Goal: Transaction & Acquisition: Book appointment/travel/reservation

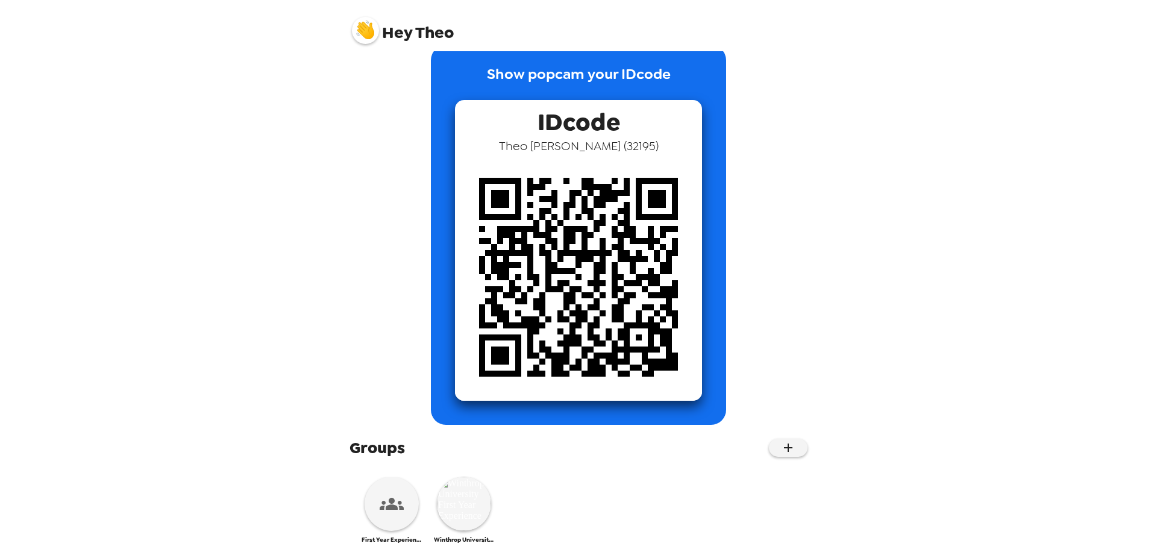
scroll to position [43, 0]
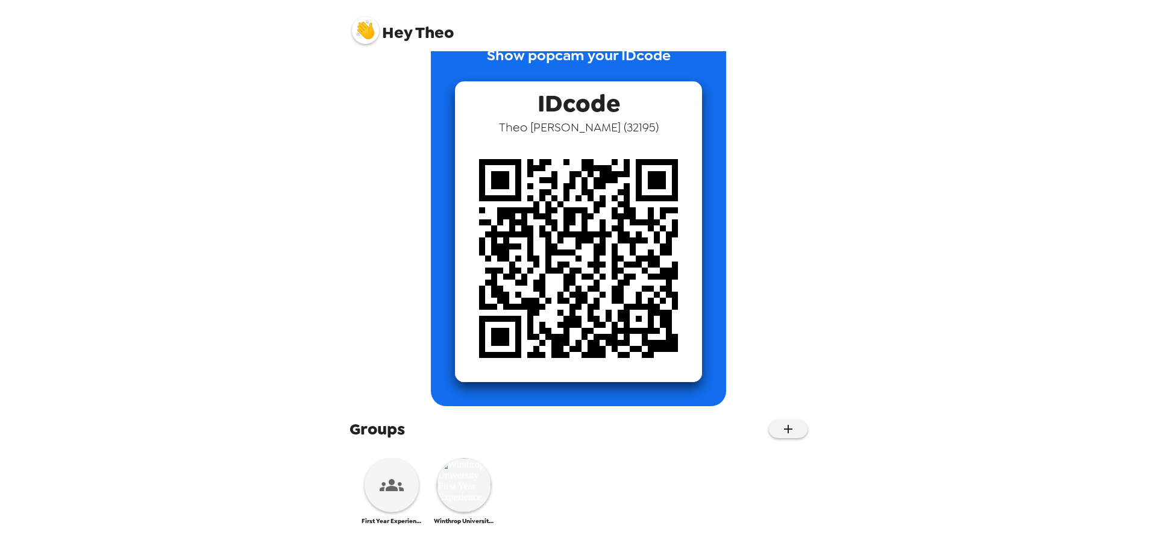
click at [402, 487] on icon at bounding box center [392, 485] width 24 height 24
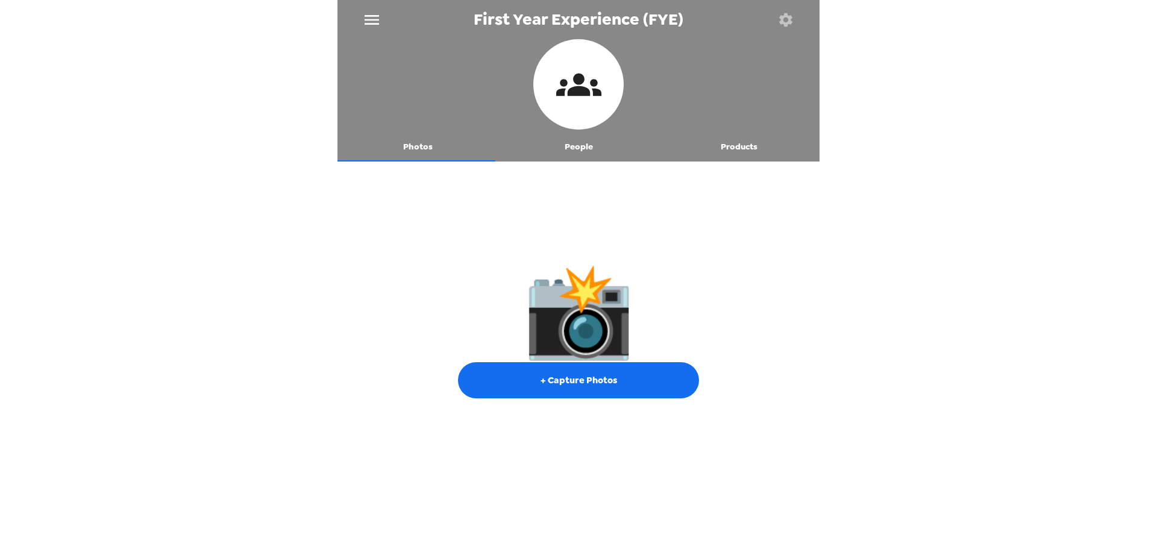
click at [607, 380] on button "+ Capture Photos" at bounding box center [578, 380] width 241 height 36
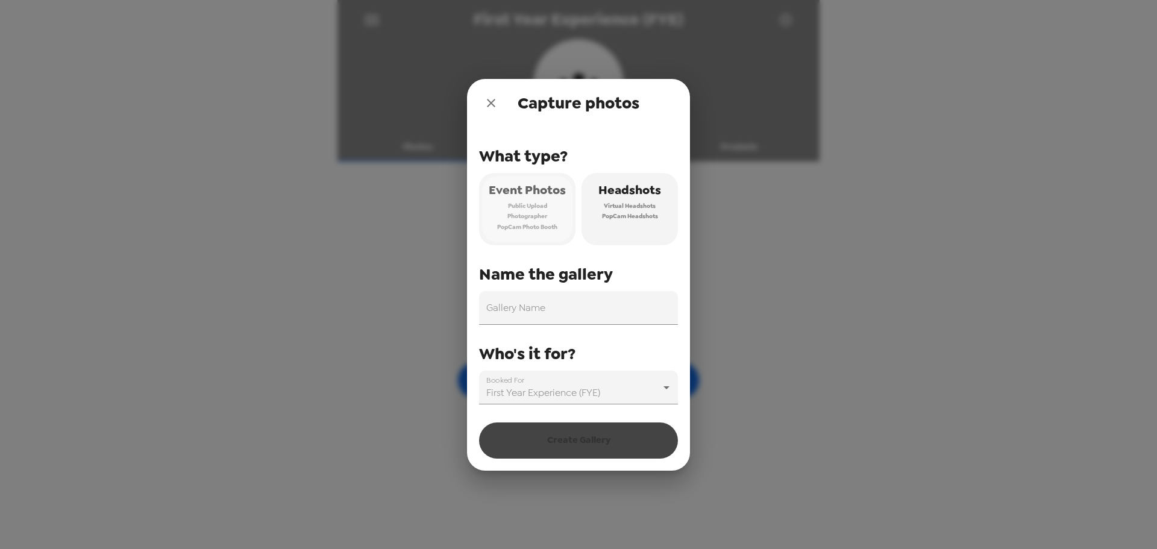
click at [527, 207] on span "Public Upload" at bounding box center [527, 206] width 39 height 11
click at [541, 314] on input "Gallery Name" at bounding box center [578, 308] width 199 height 34
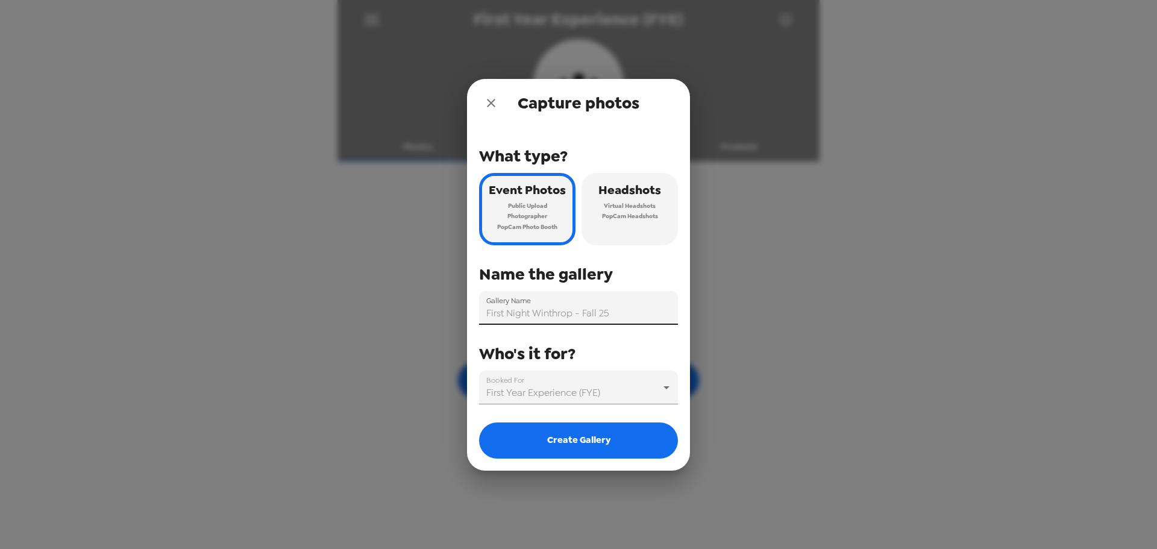
type input "First Night Winthrop - Fall 25"
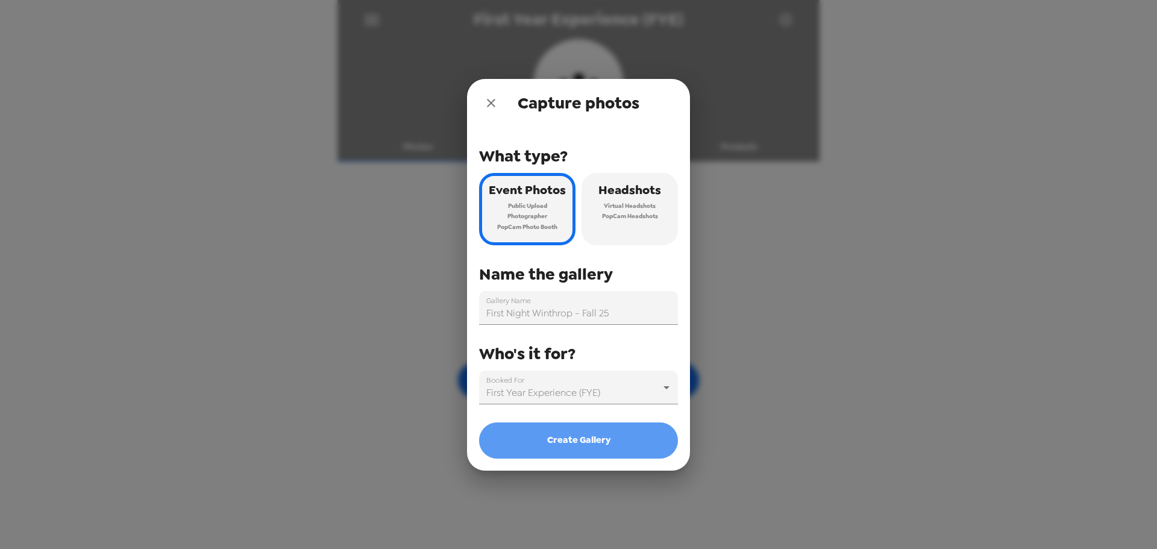
click at [583, 439] on button "Create Gallery" at bounding box center [578, 440] width 199 height 36
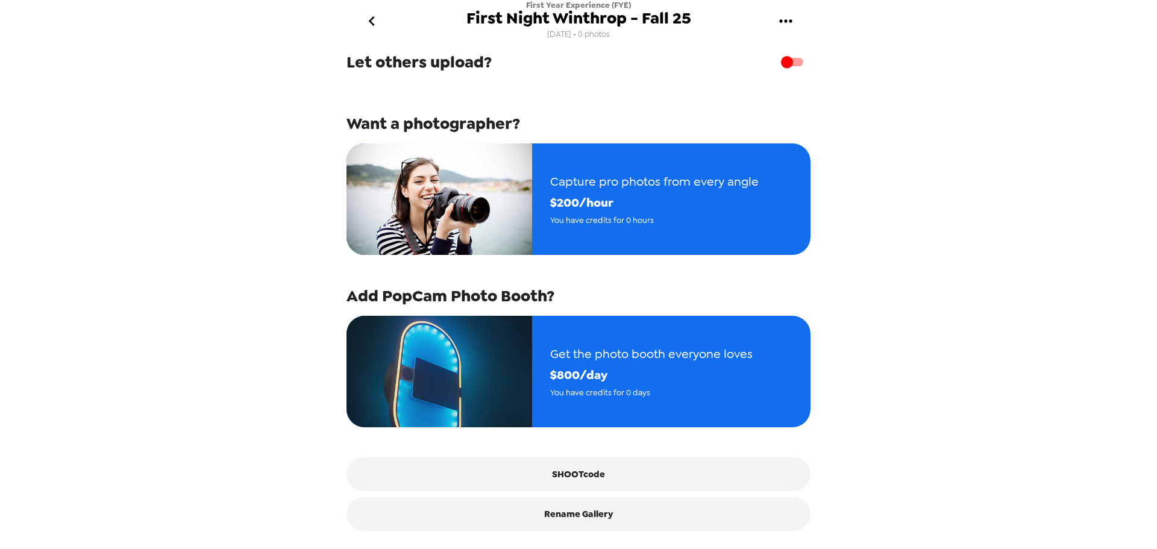
scroll to position [87, 0]
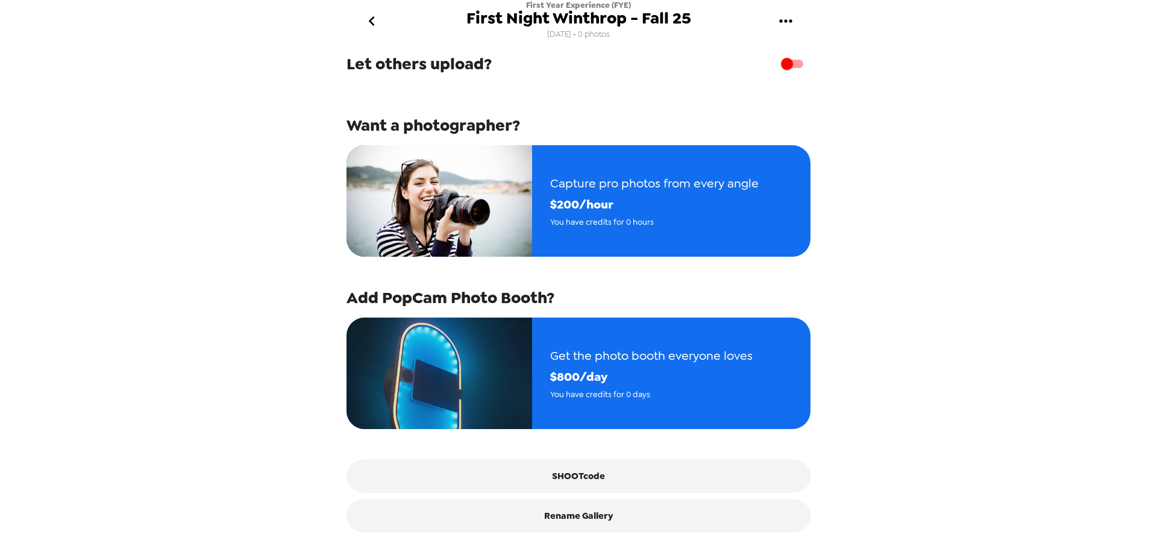
scroll to position [87, 0]
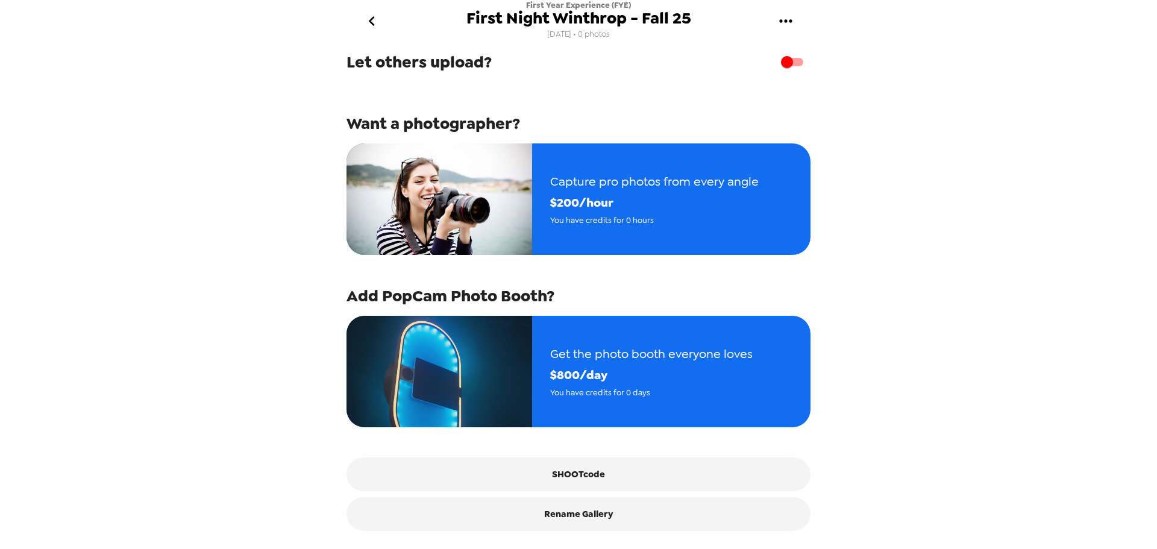
click at [634, 348] on span "Get the photo booth everyone loves" at bounding box center [651, 353] width 202 height 21
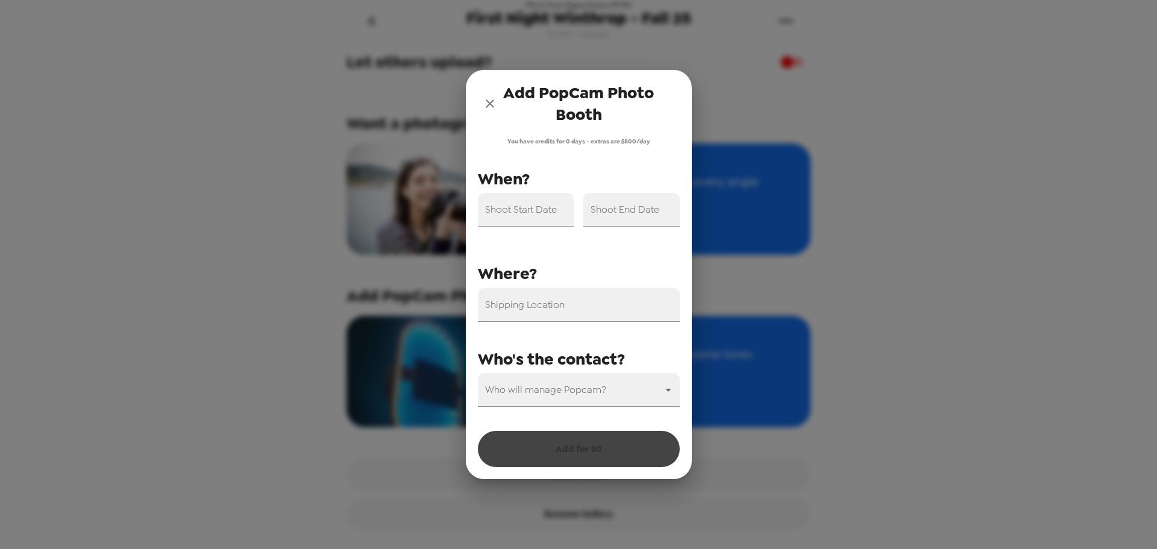
click at [529, 210] on input "Shoot Start Date" at bounding box center [526, 210] width 96 height 34
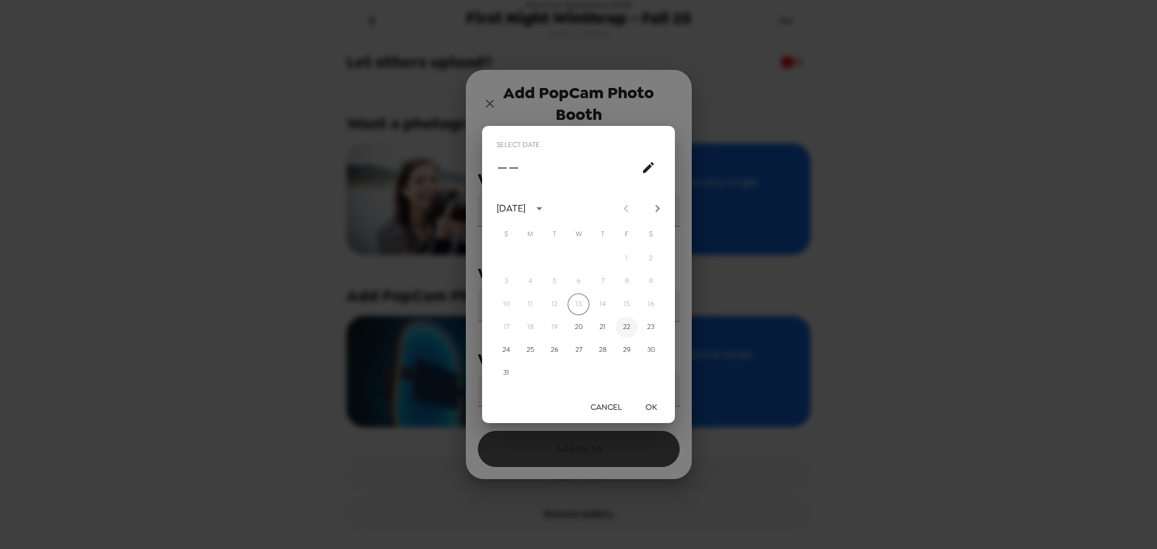
click at [628, 326] on button "22" at bounding box center [627, 327] width 22 height 22
type input "[DATE]"
click at [652, 400] on button "OK" at bounding box center [650, 407] width 39 height 22
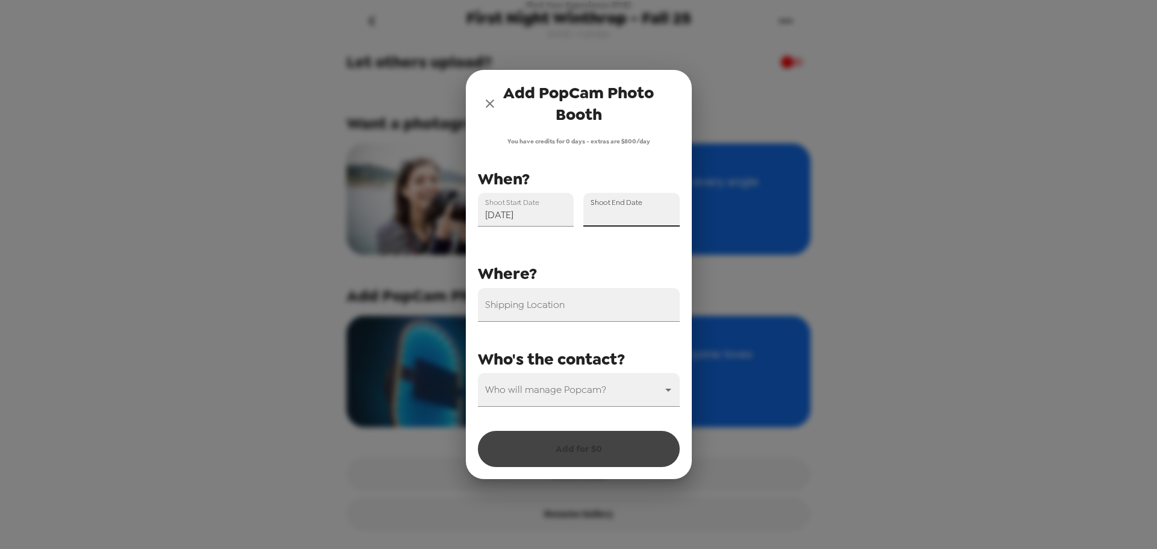
click at [619, 216] on input "Shoot End Date" at bounding box center [631, 210] width 96 height 34
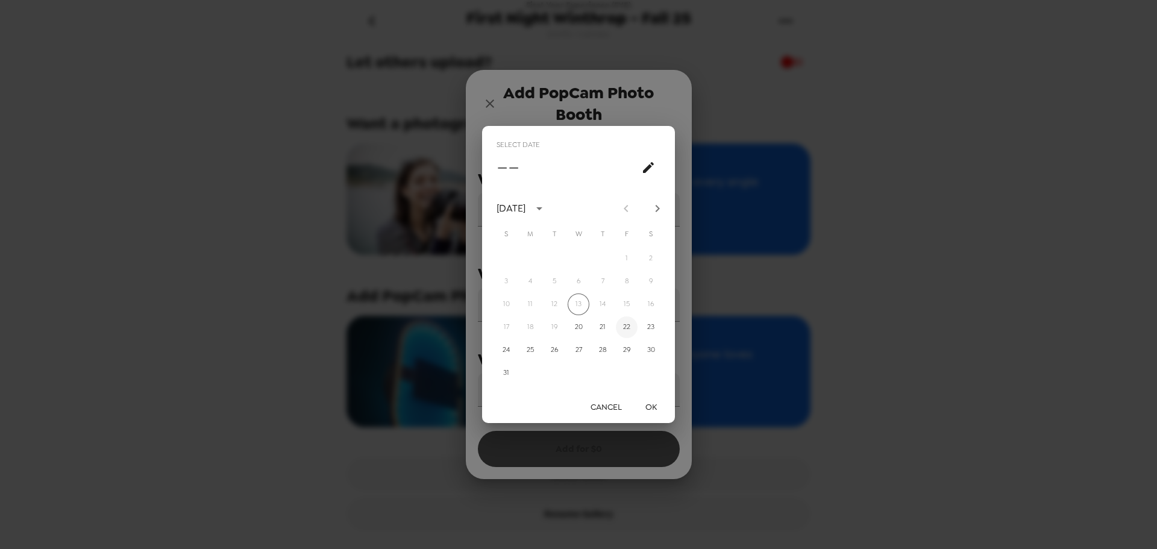
click at [629, 328] on button "22" at bounding box center [627, 327] width 22 height 22
type input "[DATE]"
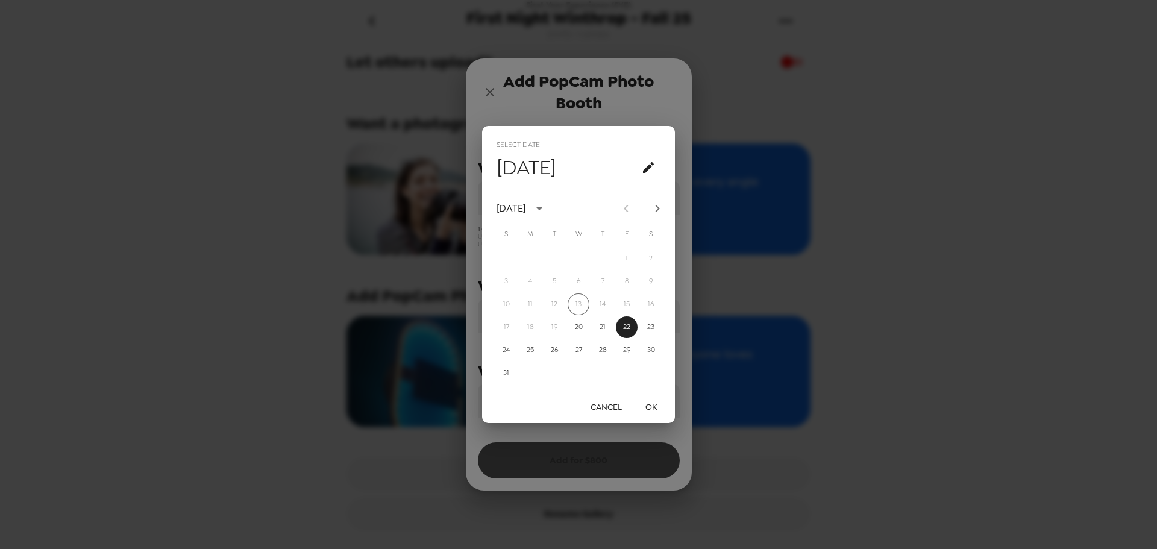
click at [658, 403] on button "OK" at bounding box center [650, 407] width 39 height 22
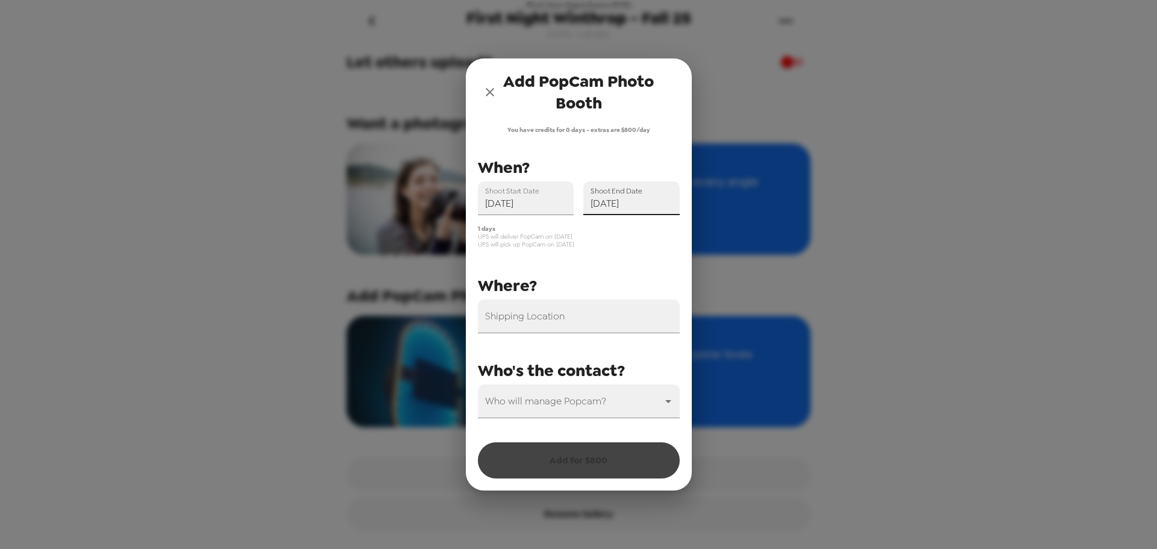
click at [523, 318] on input "Shipping Location" at bounding box center [579, 316] width 202 height 34
click at [537, 326] on input "Shipping Location" at bounding box center [579, 316] width 202 height 34
paste input "[URL][DOMAIN_NAME] [URL][DOMAIN_NAME]"
type input "[URL][DOMAIN_NAME] [URL][DOMAIN_NAME]"
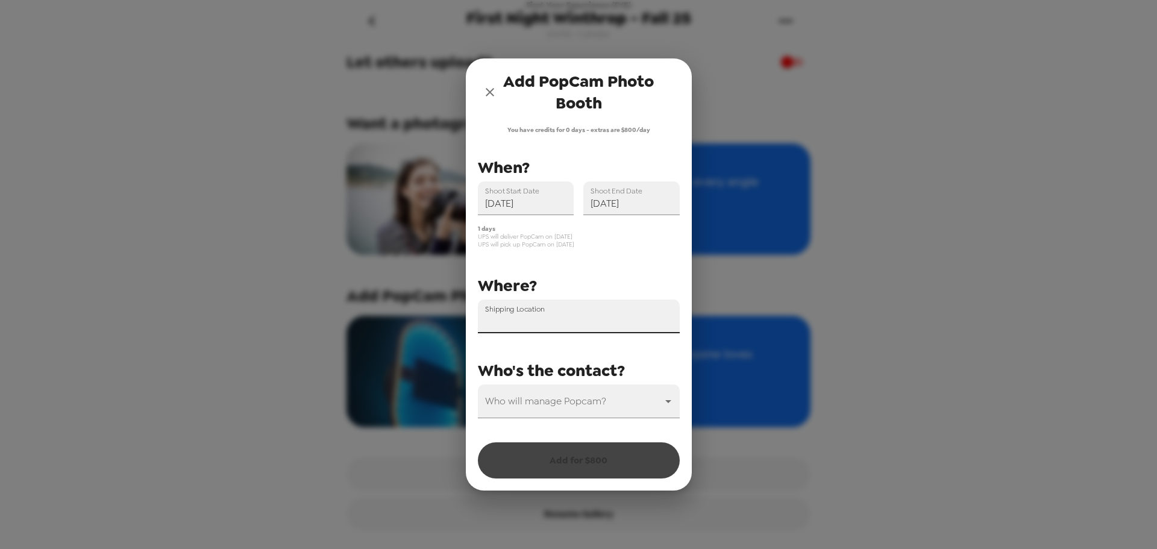
click at [509, 319] on div "Shipping Location" at bounding box center [579, 316] width 202 height 34
paste input "[STREET_ADDRESS]"
type input "[STREET_ADDRESS]"
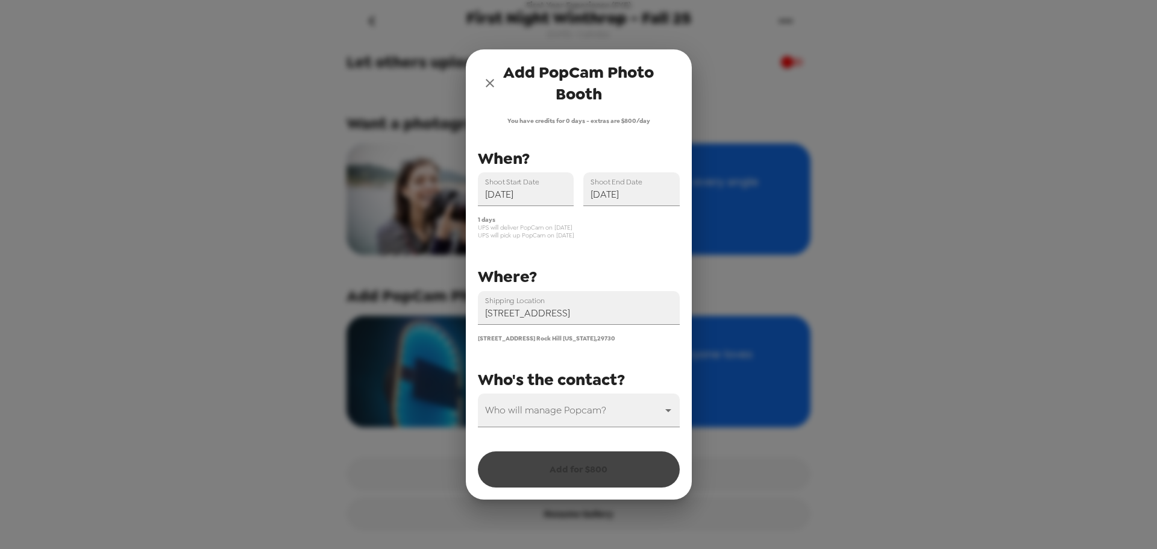
click at [547, 407] on body "First Year Experience (FYE) First Night Winthrop - Fall 25 [DATE] • 0 photos Up…" at bounding box center [578, 274] width 1157 height 549
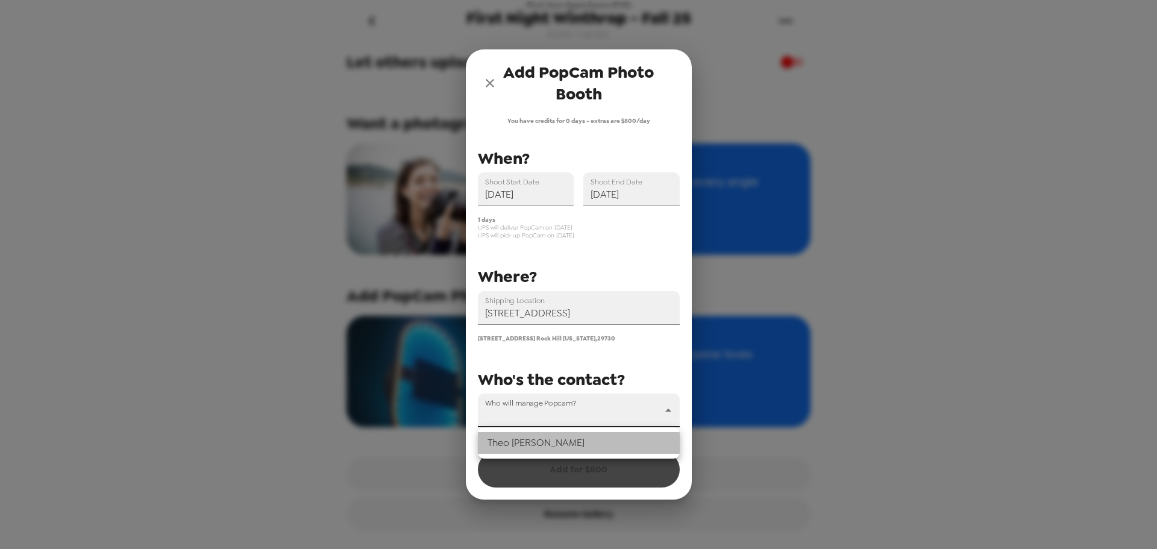
click at [530, 439] on li "[PERSON_NAME]" at bounding box center [579, 443] width 202 height 22
type input "32195"
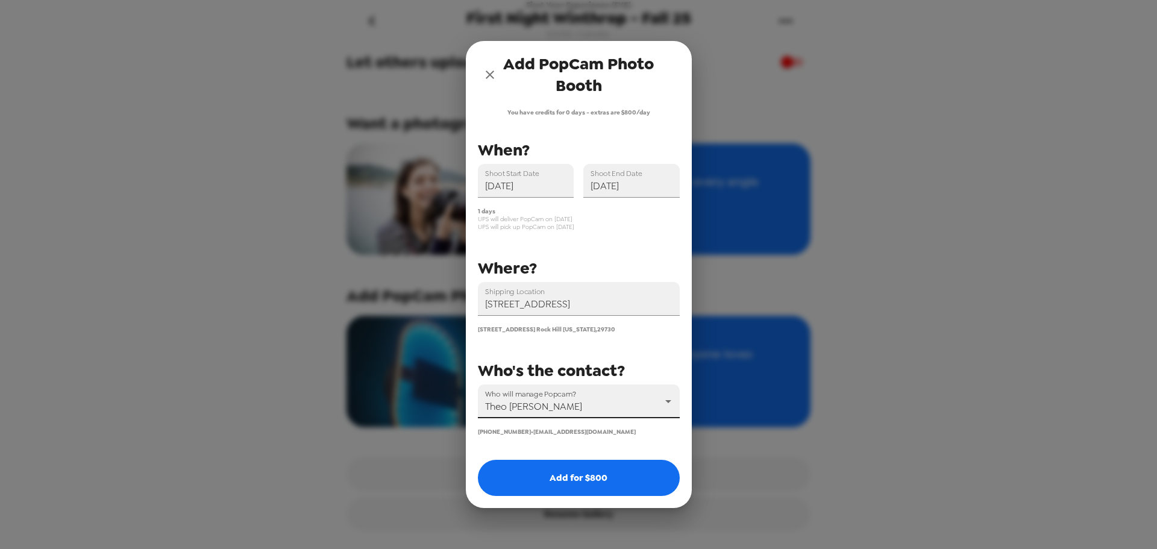
drag, startPoint x: 538, startPoint y: 475, endPoint x: 543, endPoint y: 471, distance: 6.4
click at [539, 475] on button "Add for $ 800" at bounding box center [579, 478] width 202 height 36
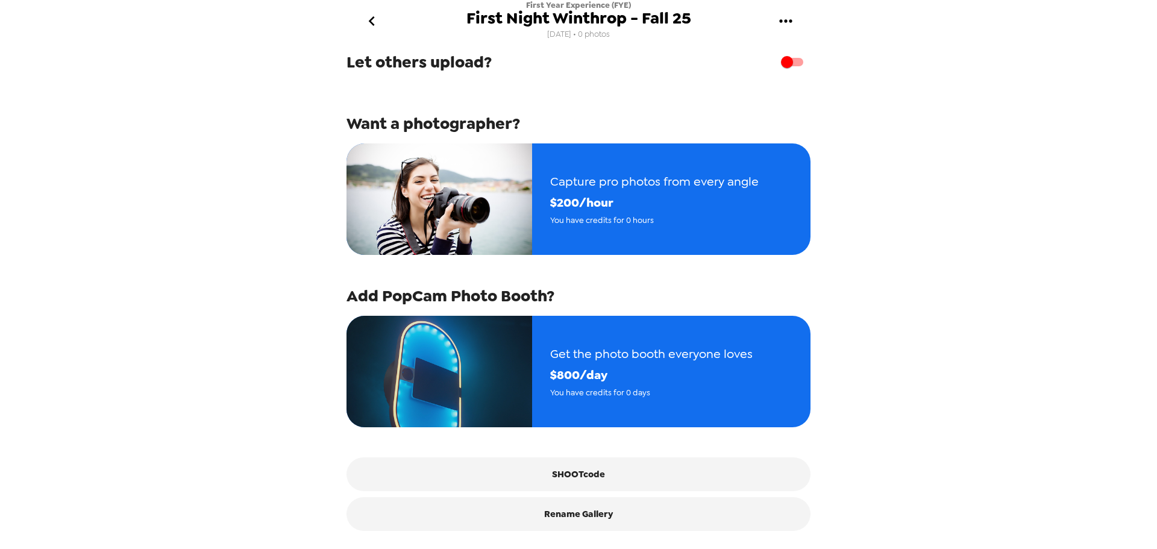
click at [369, 14] on icon "go back" at bounding box center [371, 20] width 19 height 19
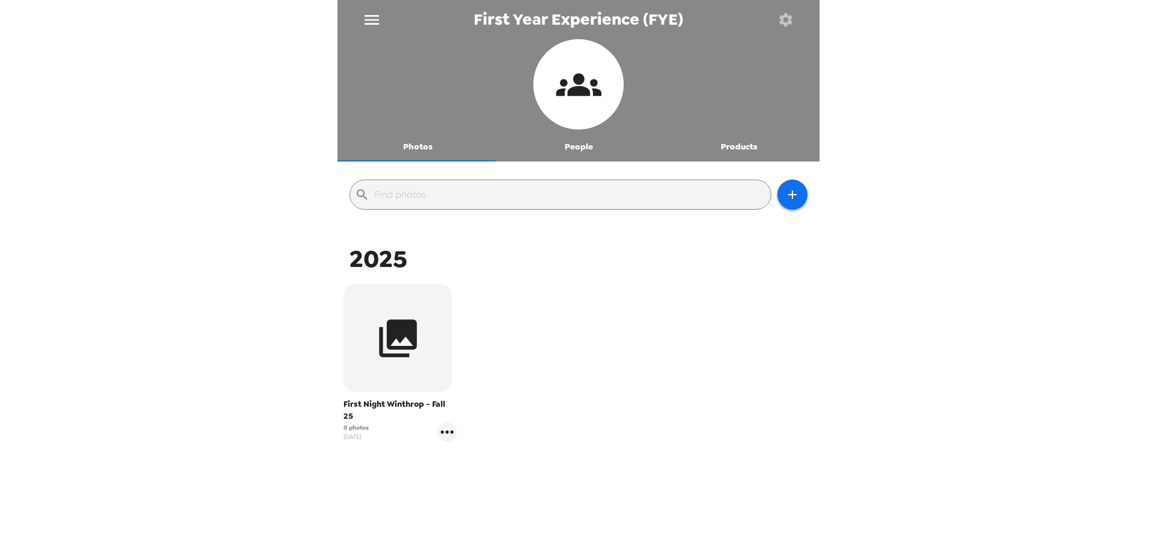
click at [403, 146] on button "Photos" at bounding box center [417, 147] width 161 height 29
click at [568, 144] on button "People" at bounding box center [578, 147] width 161 height 29
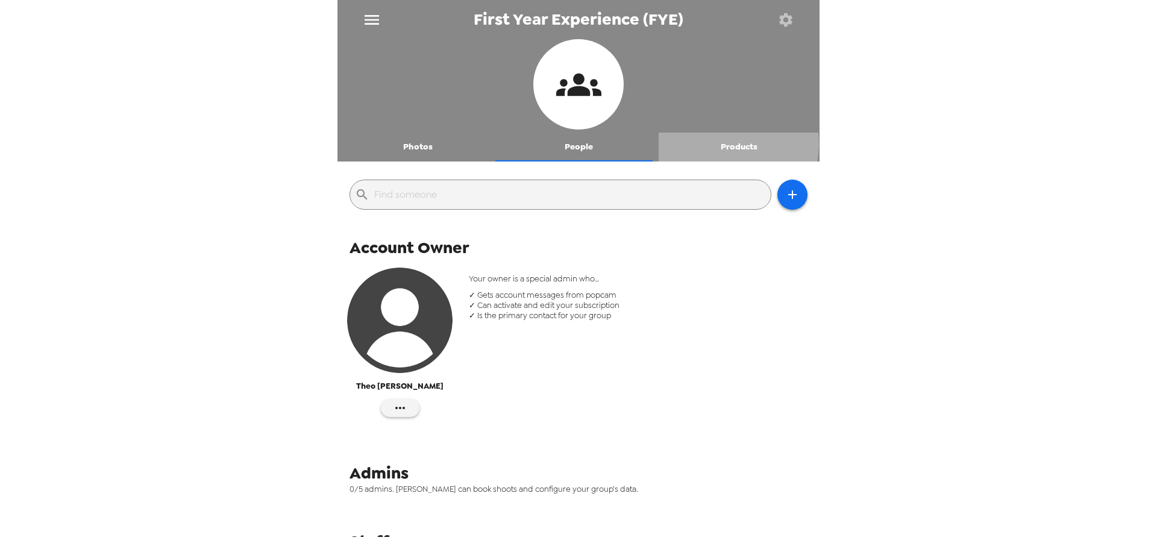
click at [717, 143] on button "Products" at bounding box center [739, 147] width 161 height 29
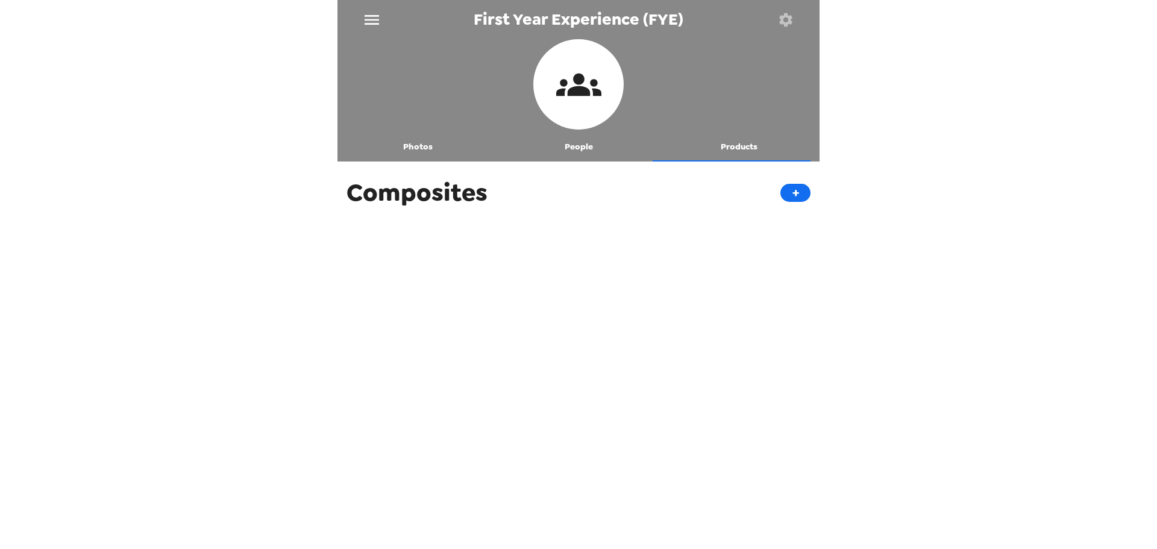
click at [369, 13] on icon "menu" at bounding box center [371, 19] width 19 height 19
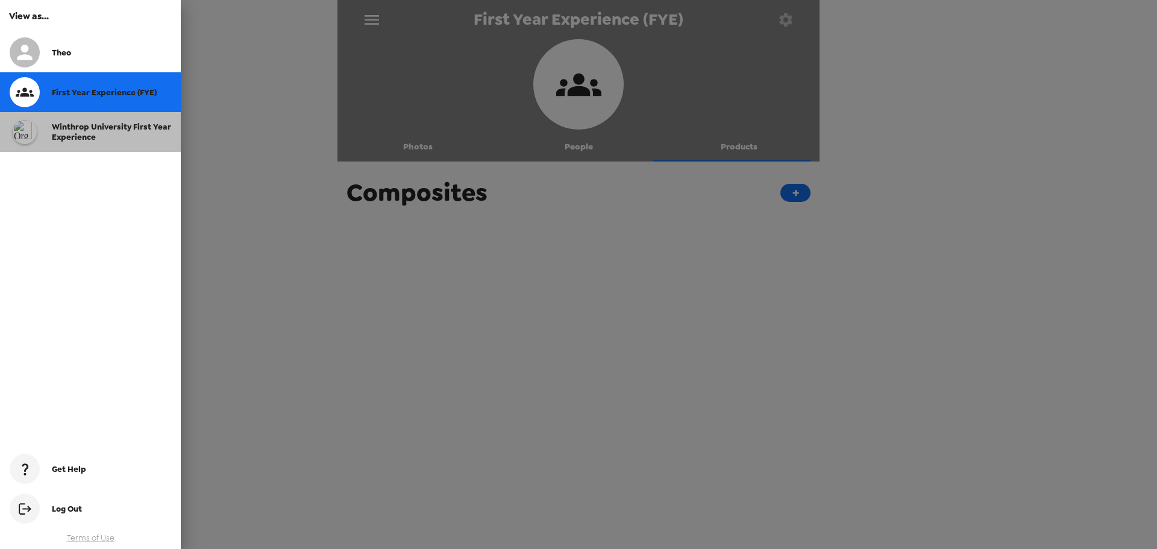
click at [84, 127] on span "Winthrop University First Year Experience" at bounding box center [111, 132] width 119 height 20
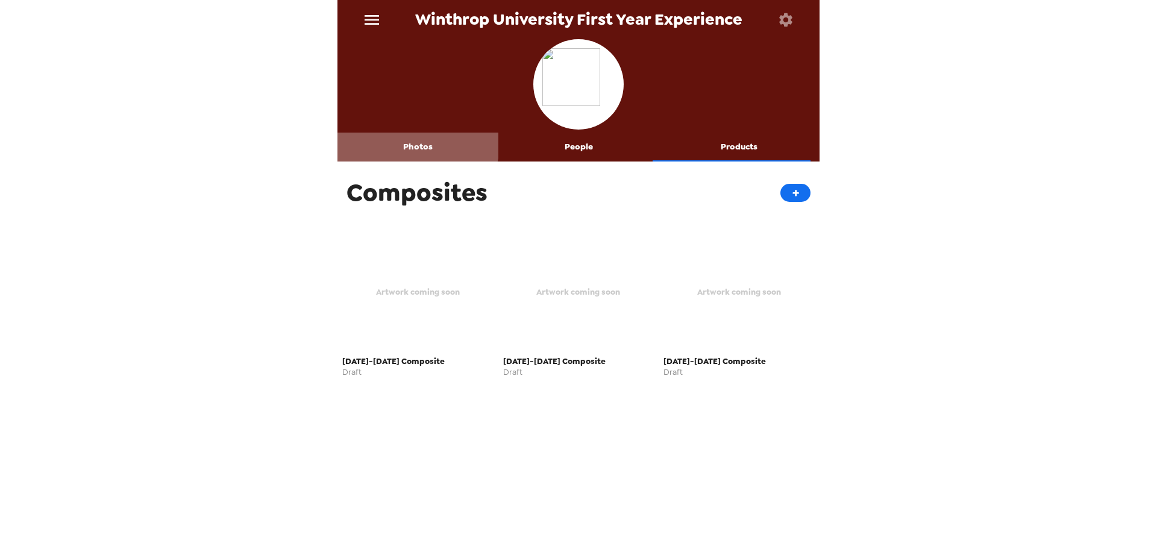
click at [417, 141] on button "Photos" at bounding box center [417, 147] width 161 height 29
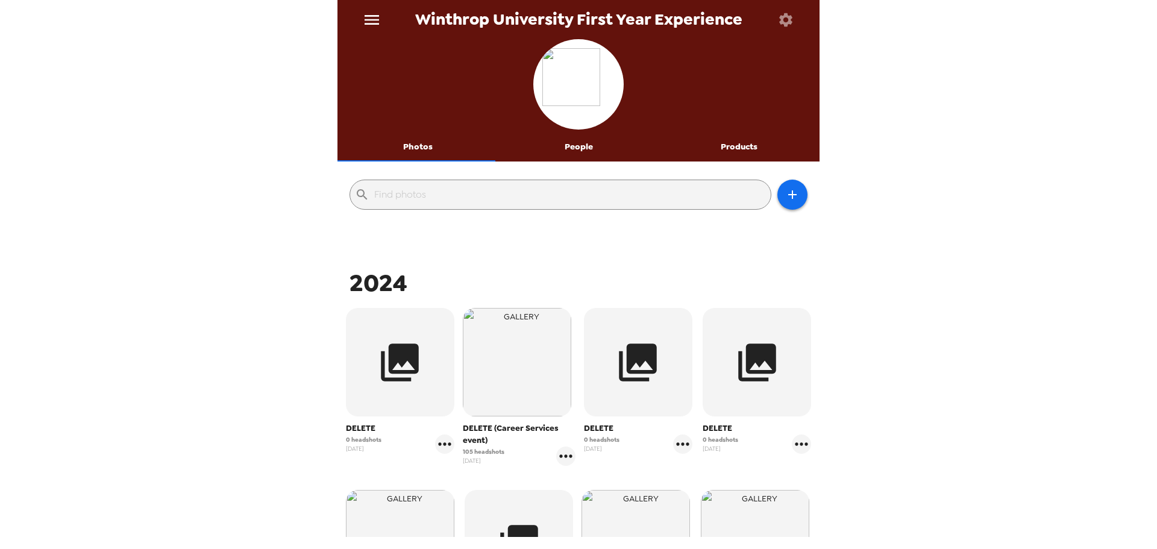
click at [565, 140] on button "People" at bounding box center [578, 147] width 161 height 29
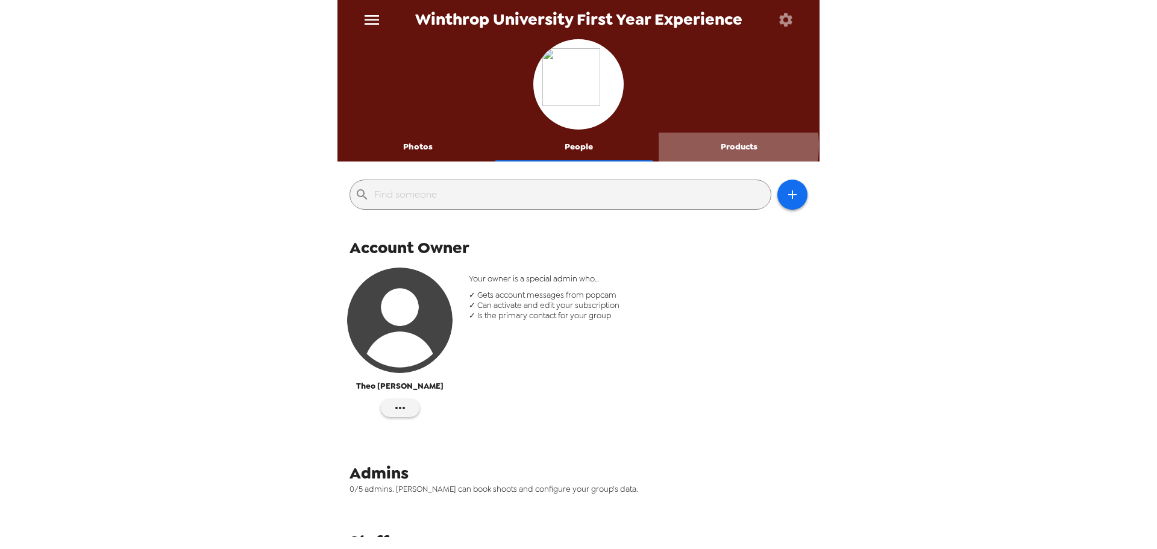
click at [712, 145] on button "Products" at bounding box center [739, 147] width 161 height 29
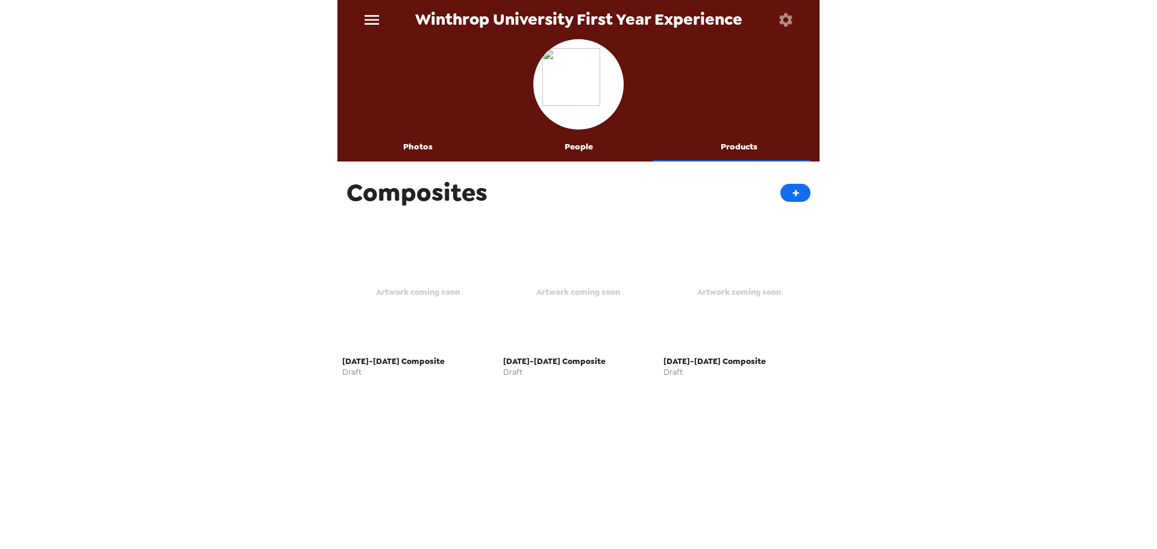
click at [569, 150] on button "People" at bounding box center [578, 147] width 161 height 29
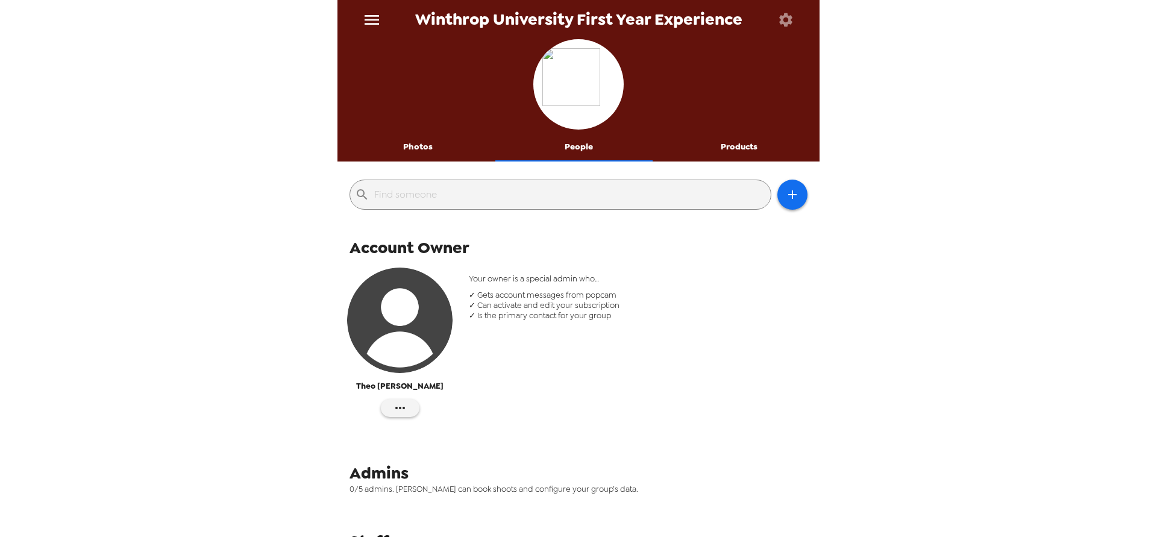
click at [413, 145] on button "Photos" at bounding box center [417, 147] width 161 height 29
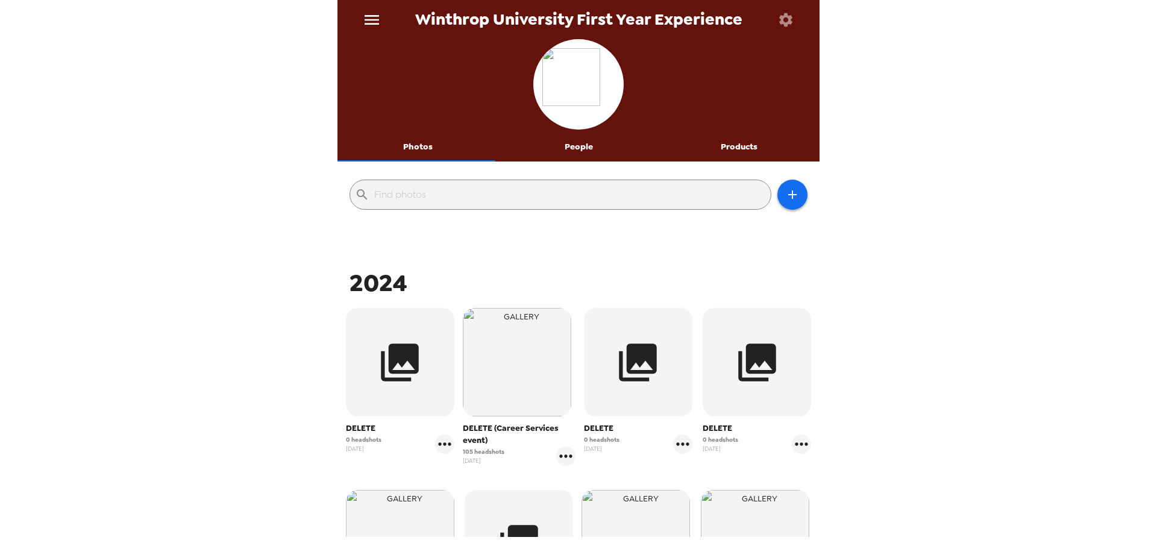
click at [785, 189] on icon "button" at bounding box center [792, 194] width 14 height 14
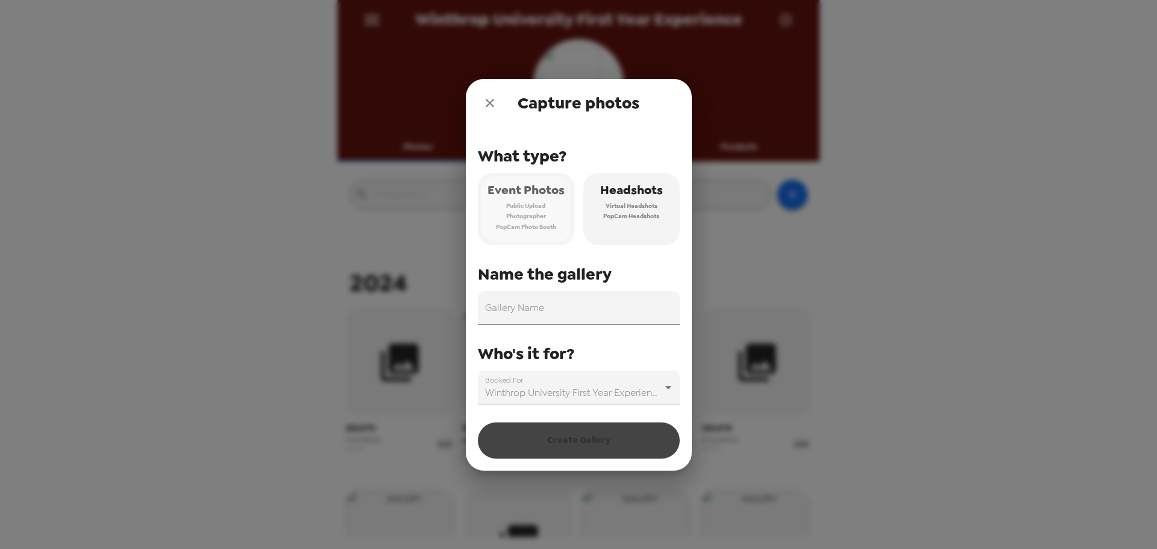
click at [525, 208] on span "Public Upload" at bounding box center [525, 206] width 39 height 11
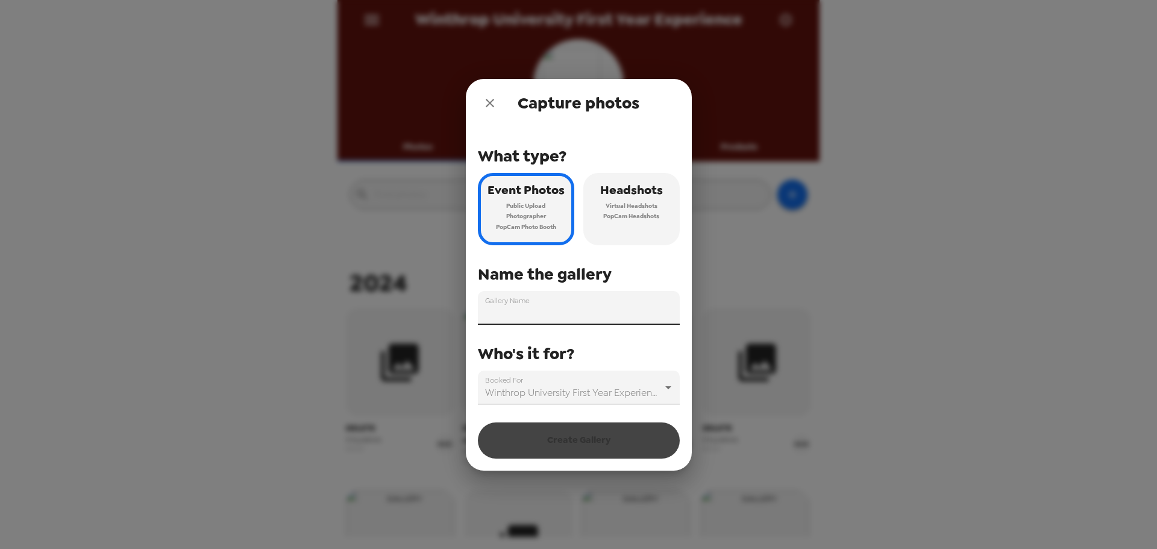
click at [522, 305] on div "Gallery Name" at bounding box center [579, 308] width 202 height 34
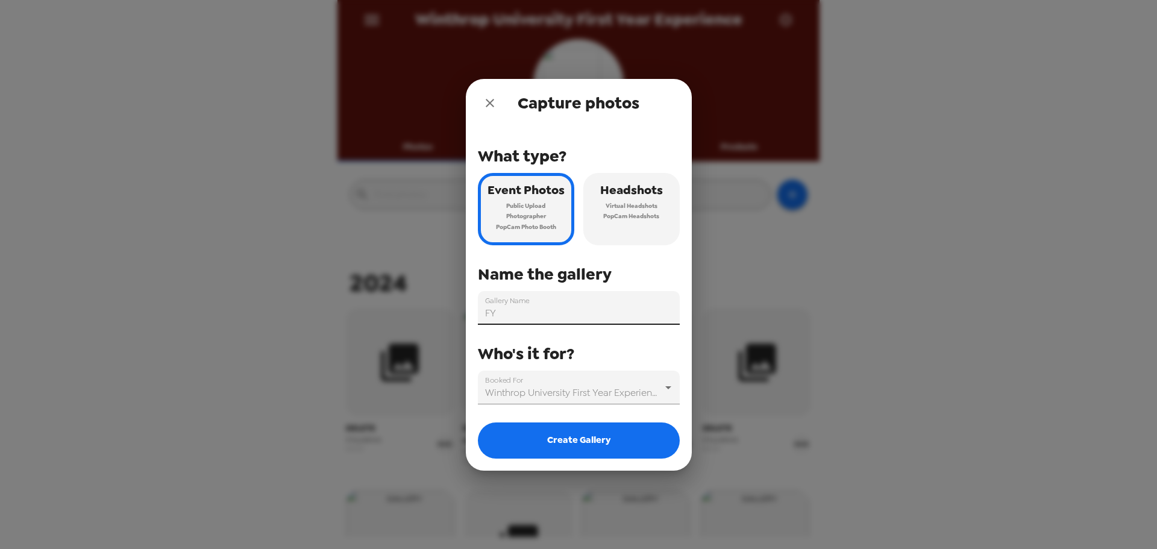
type input "F"
type input "First Night Winthrop - Fall 25"
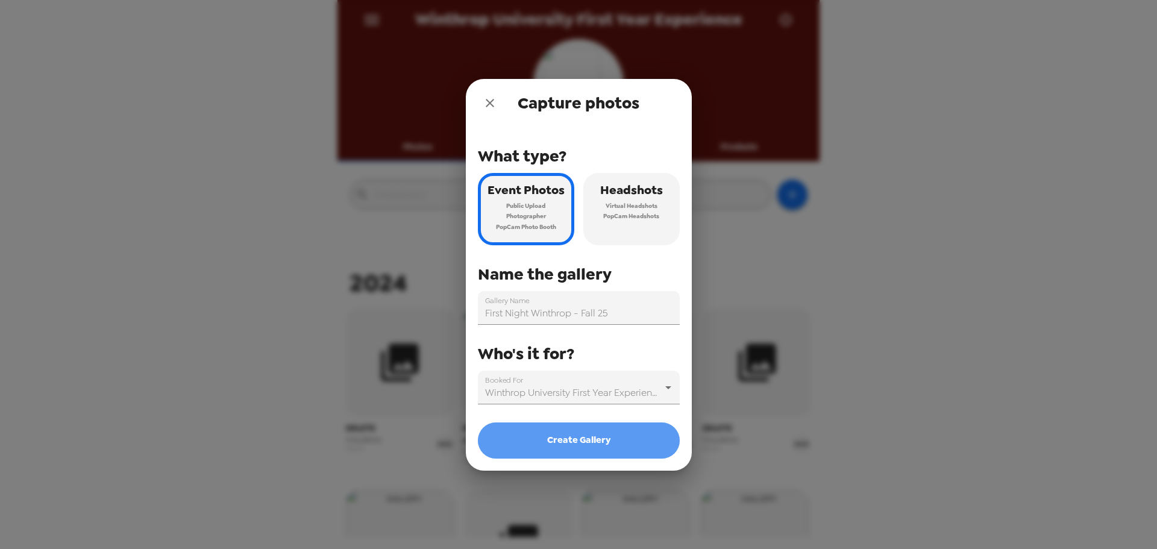
click at [603, 451] on button "Create Gallery" at bounding box center [579, 440] width 202 height 36
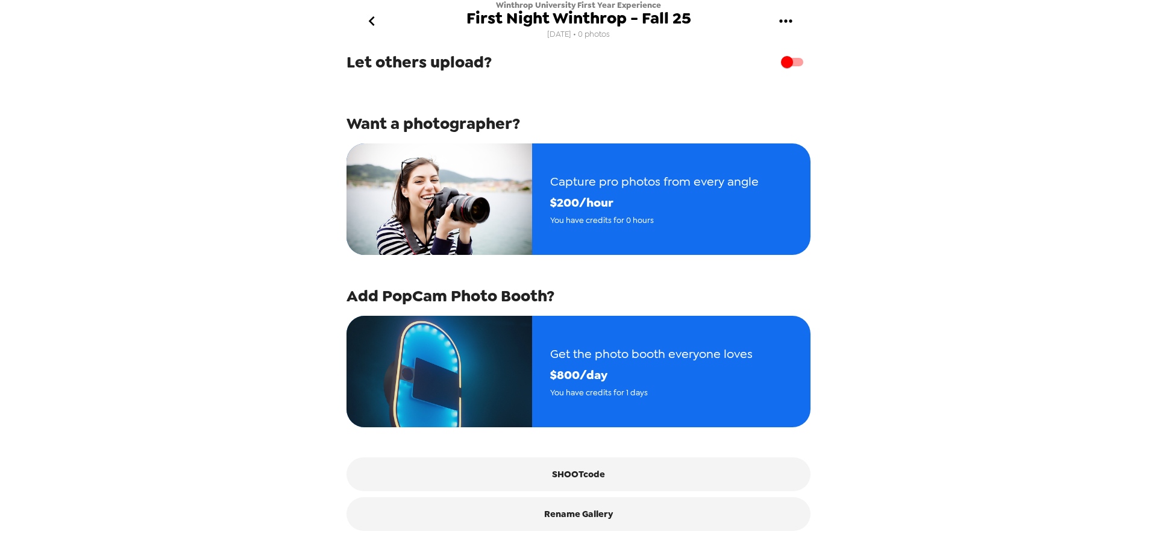
scroll to position [87, 0]
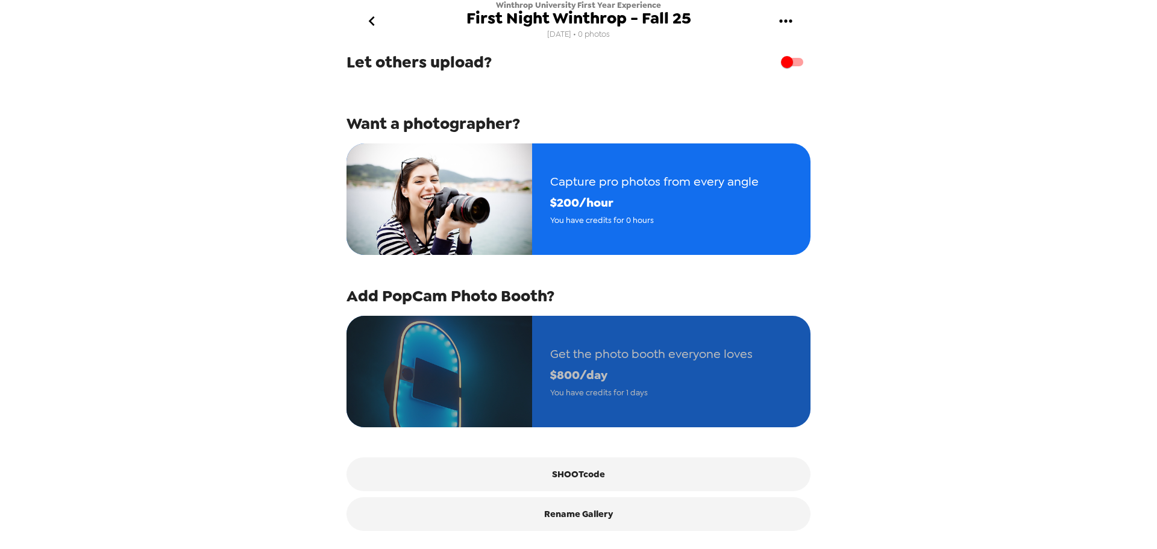
click at [639, 365] on span "$ 800 /day" at bounding box center [651, 375] width 202 height 21
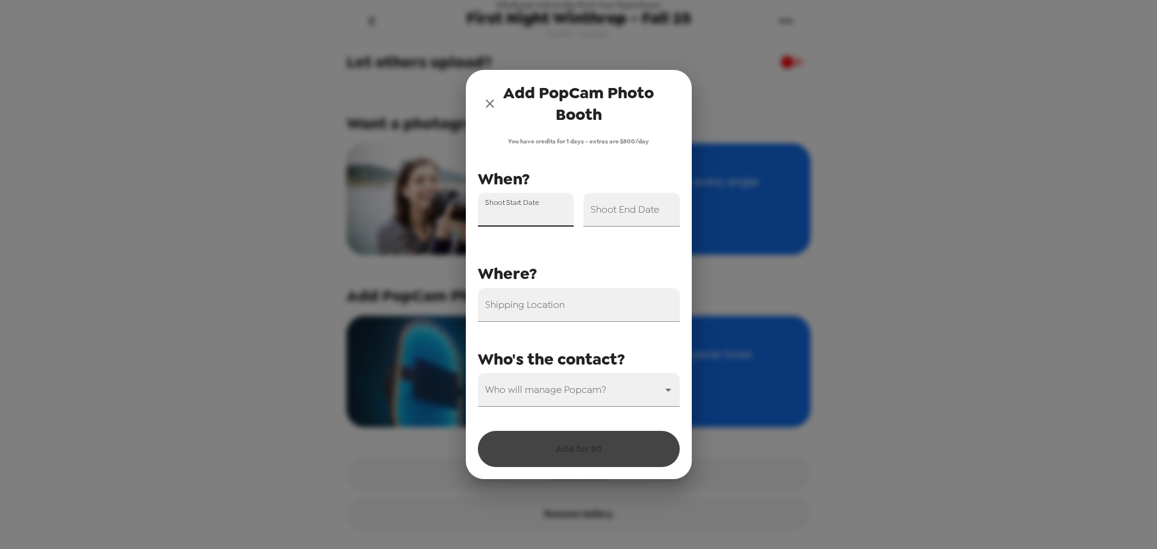
click at [535, 205] on div "Shoot Start Date" at bounding box center [526, 210] width 96 height 34
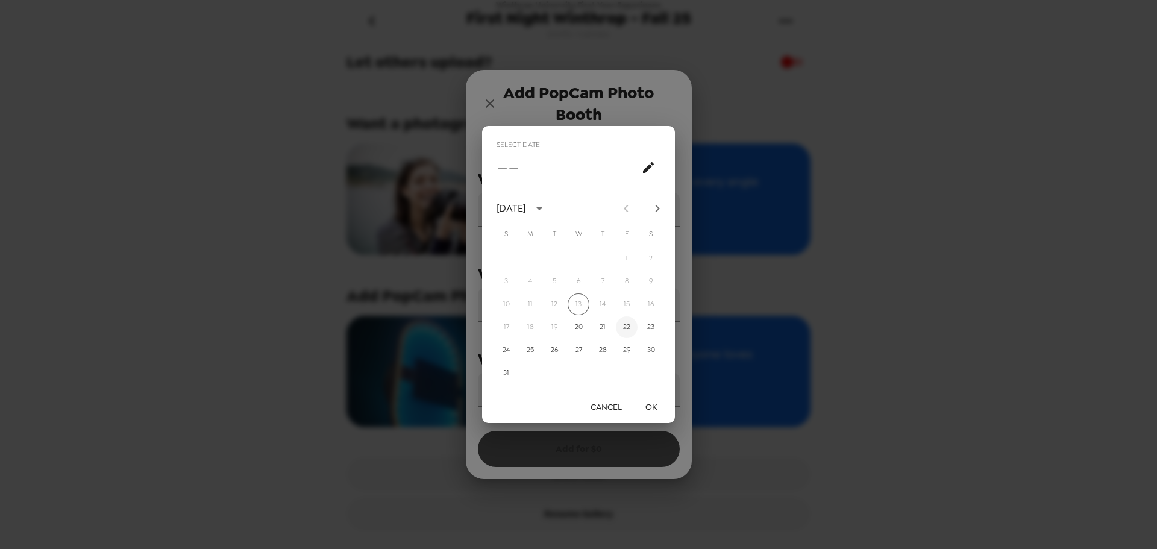
click at [629, 332] on button "22" at bounding box center [627, 327] width 22 height 22
type input "[DATE]"
click at [656, 408] on button "OK" at bounding box center [650, 407] width 39 height 22
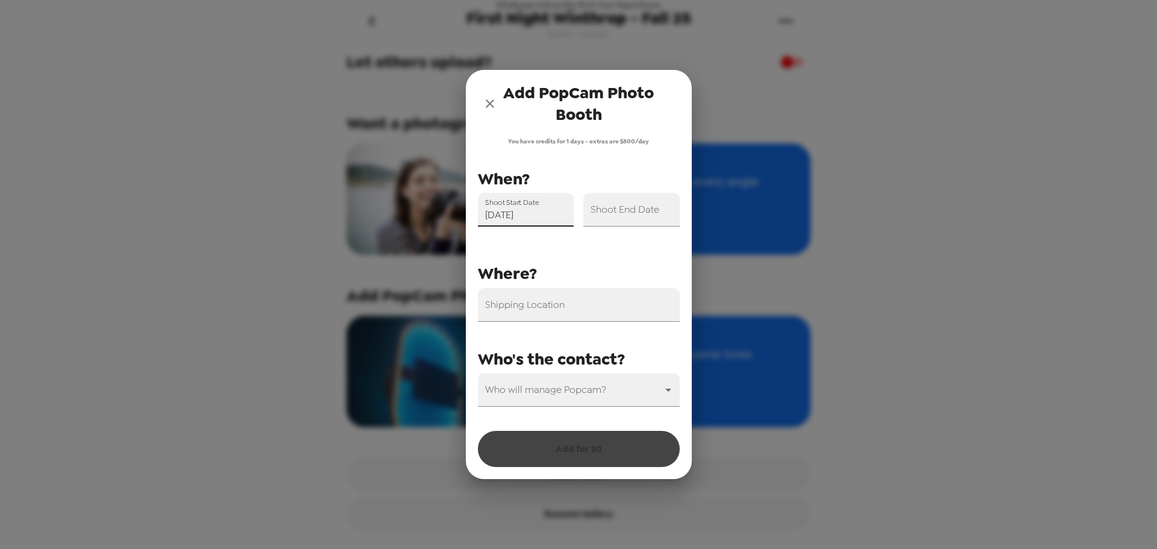
click at [619, 215] on input "Shoot End Date" at bounding box center [631, 210] width 96 height 34
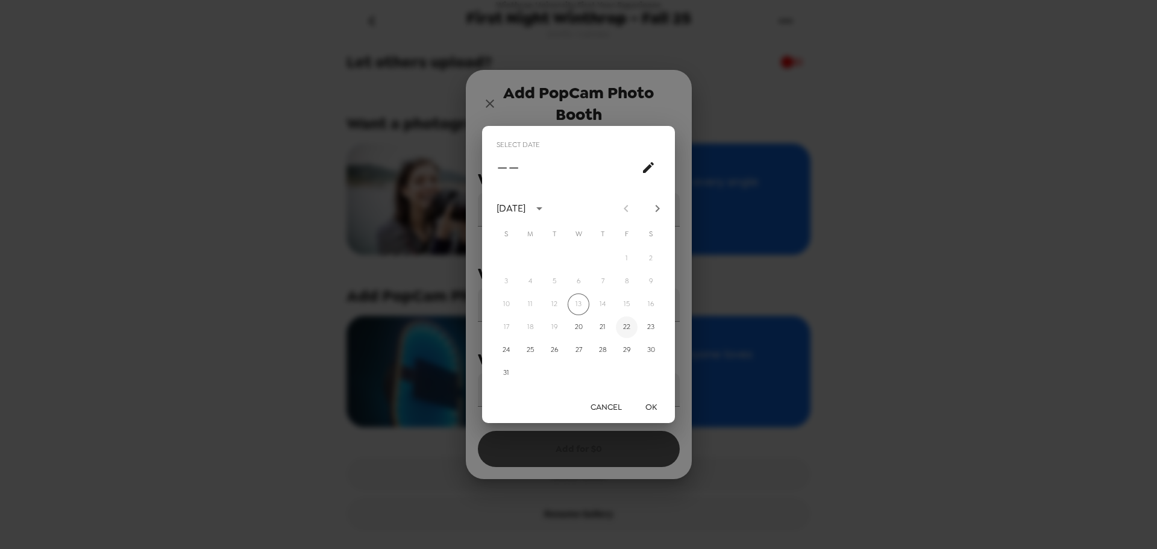
click at [628, 331] on button "22" at bounding box center [627, 327] width 22 height 22
type input "[DATE]"
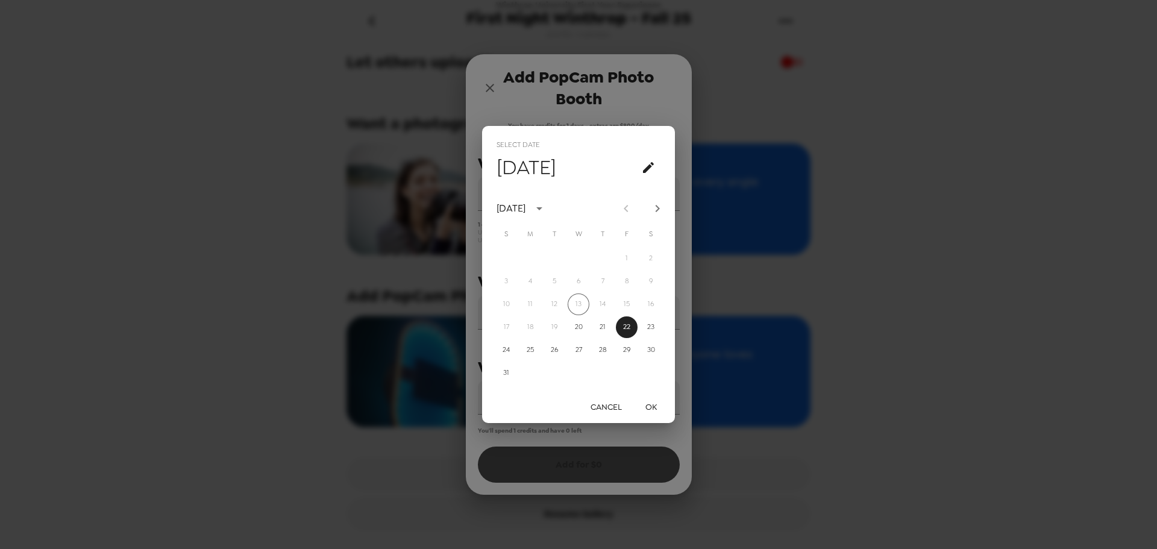
click at [647, 405] on button "OK" at bounding box center [650, 407] width 39 height 22
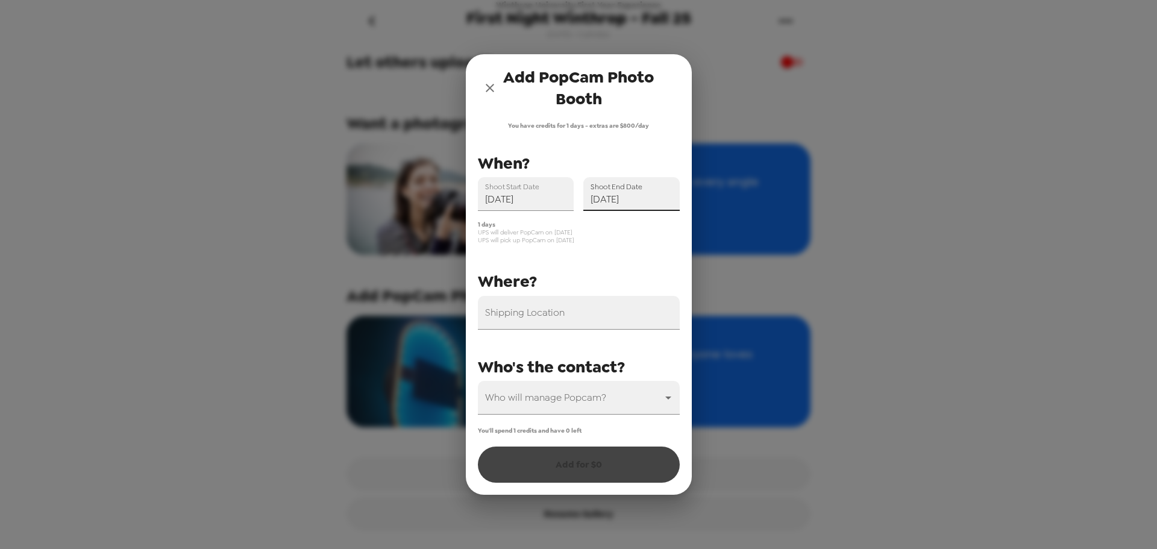
click at [517, 318] on input "Shipping Location" at bounding box center [579, 313] width 202 height 34
click at [516, 314] on div "Shipping Location" at bounding box center [579, 313] width 202 height 34
paste input "[STREET_ADDRESS]"
type input "[STREET_ADDRESS]"
click at [542, 405] on body "Winthrop University First Year Experience First Night Winthrop - Fall 25 [DATE]…" at bounding box center [578, 274] width 1157 height 549
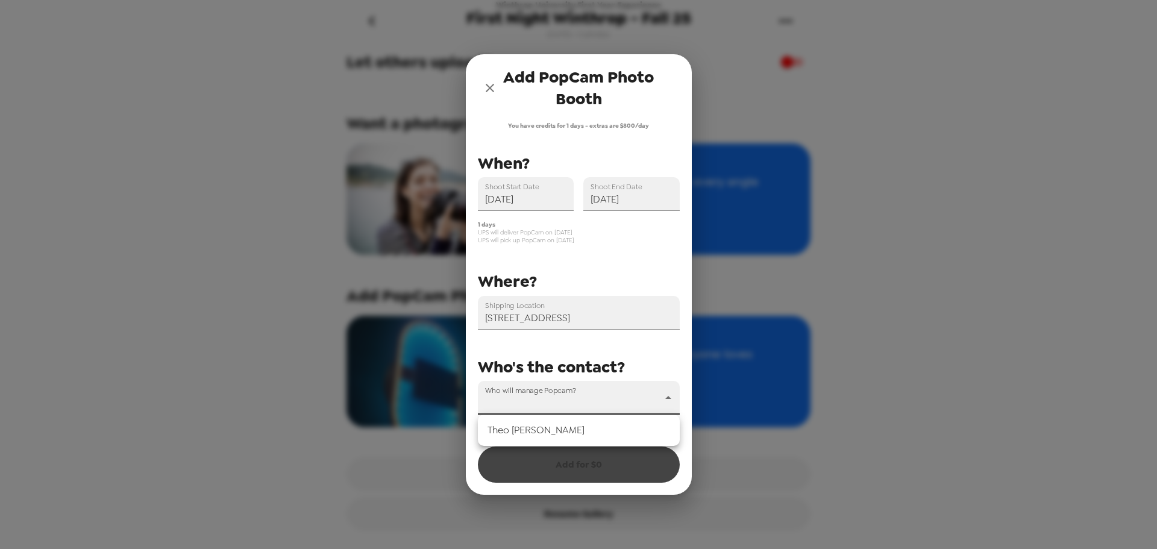
click at [527, 435] on li "[PERSON_NAME]" at bounding box center [579, 430] width 202 height 22
type input "32195"
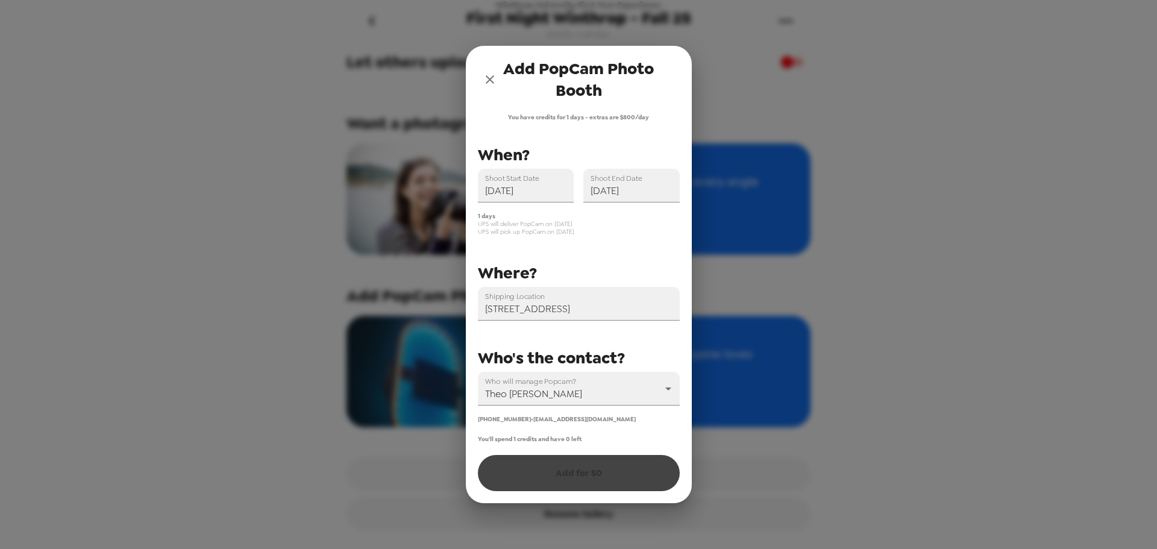
click at [581, 478] on div "You'll spend 1 credits and have 0 left Add for $ 0" at bounding box center [579, 463] width 202 height 56
click at [581, 476] on div "You'll spend 1 credits and have 0 left Add for $ 0" at bounding box center [579, 463] width 202 height 56
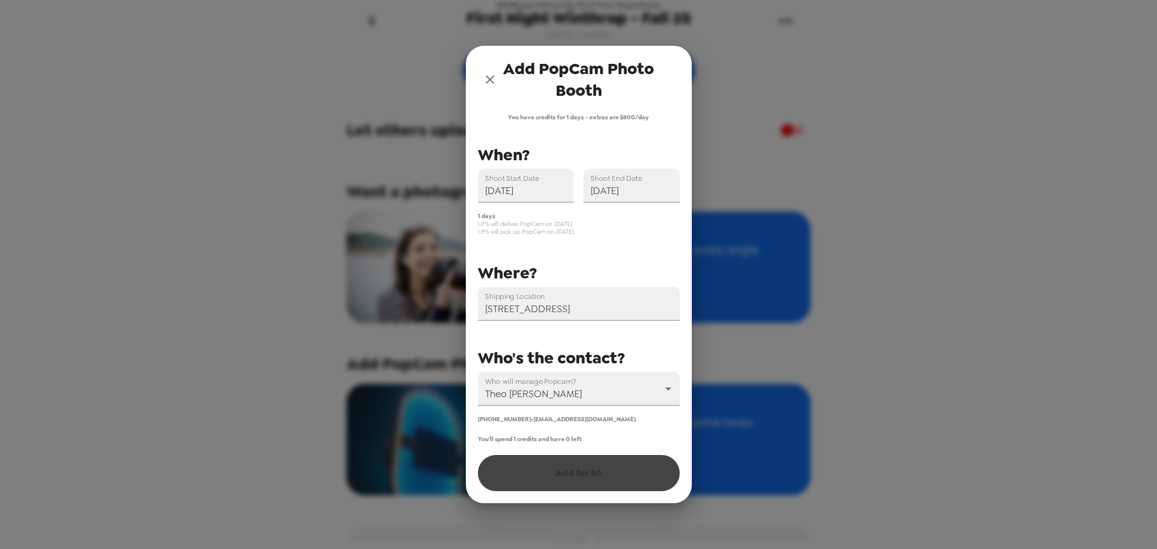
scroll to position [0, 0]
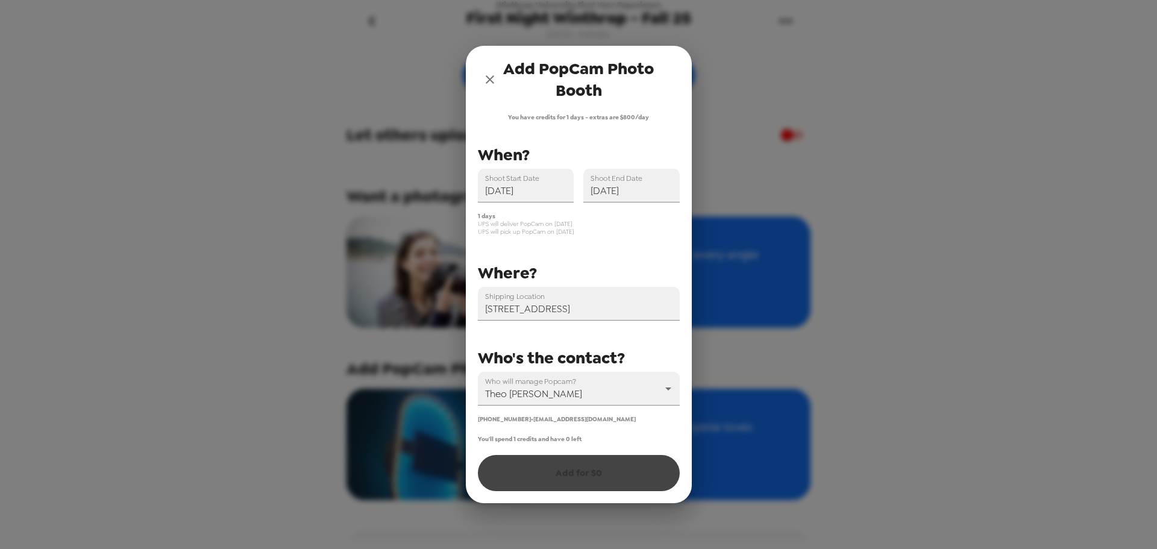
click at [622, 225] on span "UPS will deliver PopCam on [DATE]" at bounding box center [579, 224] width 202 height 8
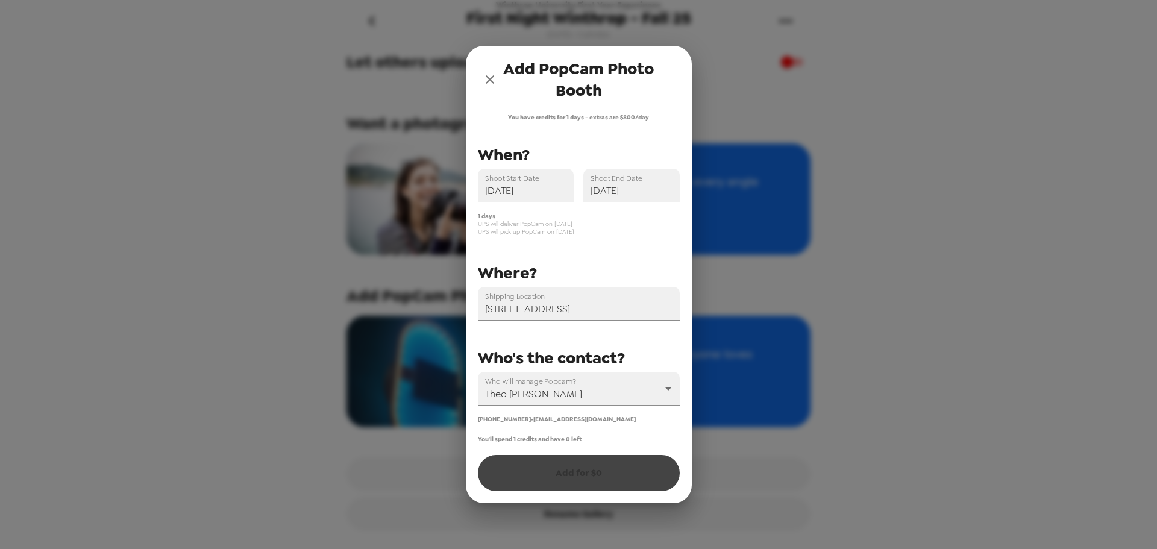
click at [581, 475] on div "You'll spend 1 credits and have 0 left Add for $ 0" at bounding box center [579, 463] width 202 height 56
click at [580, 475] on div "You'll spend 1 credits and have 0 left Add for $ 0" at bounding box center [579, 463] width 202 height 56
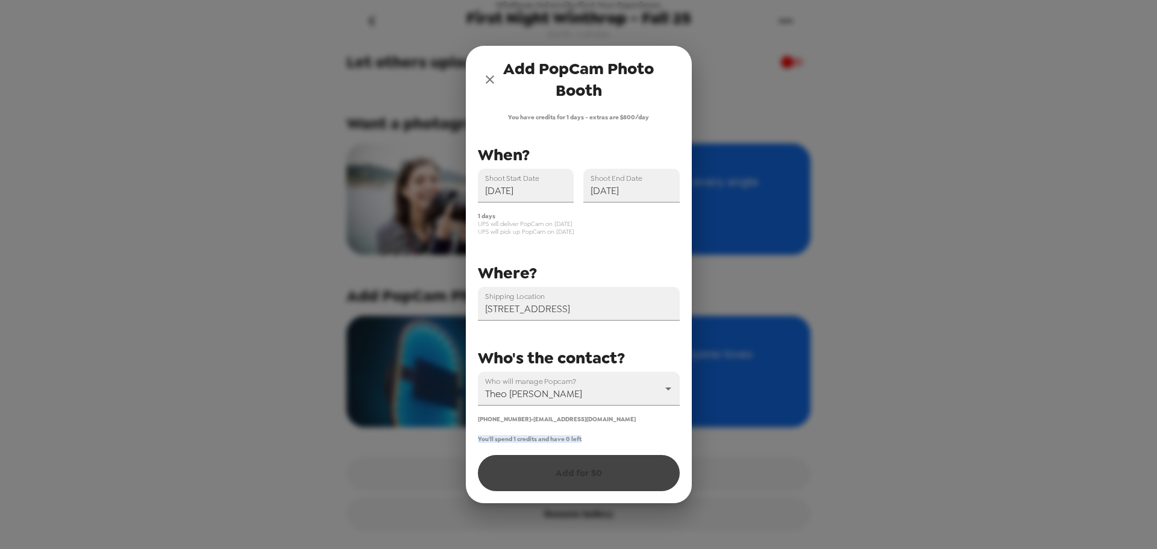
click at [580, 475] on div "You'll spend 1 credits and have 0 left Add for $ 0" at bounding box center [579, 463] width 202 height 56
click at [634, 472] on div "You'll spend 1 credits and have 0 left Add for $ 0" at bounding box center [579, 463] width 202 height 56
click at [620, 478] on div "You'll spend 1 credits and have 0 left Add for $ 0" at bounding box center [579, 463] width 202 height 56
click at [950, 119] on div "Add PopCam Photo Booth You have credits for 1 days - extras are $ 800 /day Ship…" at bounding box center [578, 274] width 1157 height 549
click at [938, 121] on div "Add PopCam Photo Booth You have credits for 1 days - extras are $ 800 /day Ship…" at bounding box center [578, 274] width 1157 height 549
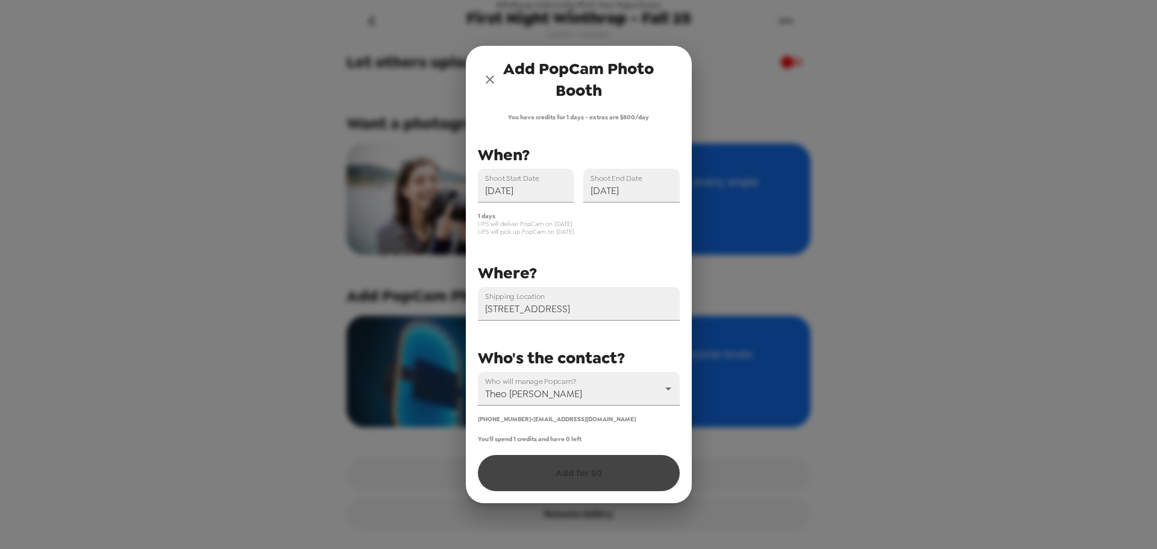
click at [871, 108] on div "Add PopCam Photo Booth You have credits for 1 days - extras are $ 800 /day Ship…" at bounding box center [578, 274] width 1157 height 549
click at [563, 475] on div "You'll spend 1 credits and have 0 left Add for $ 0" at bounding box center [579, 463] width 202 height 56
click at [580, 478] on div "You'll spend 1 credits and have 0 left Add for $ 0" at bounding box center [579, 463] width 202 height 56
click at [577, 476] on div "You'll spend 1 credits and have 0 left Add for $ 0" at bounding box center [579, 463] width 202 height 56
click at [600, 460] on div "You'll spend 1 credits and have 0 left Add for $ 0" at bounding box center [579, 463] width 202 height 56
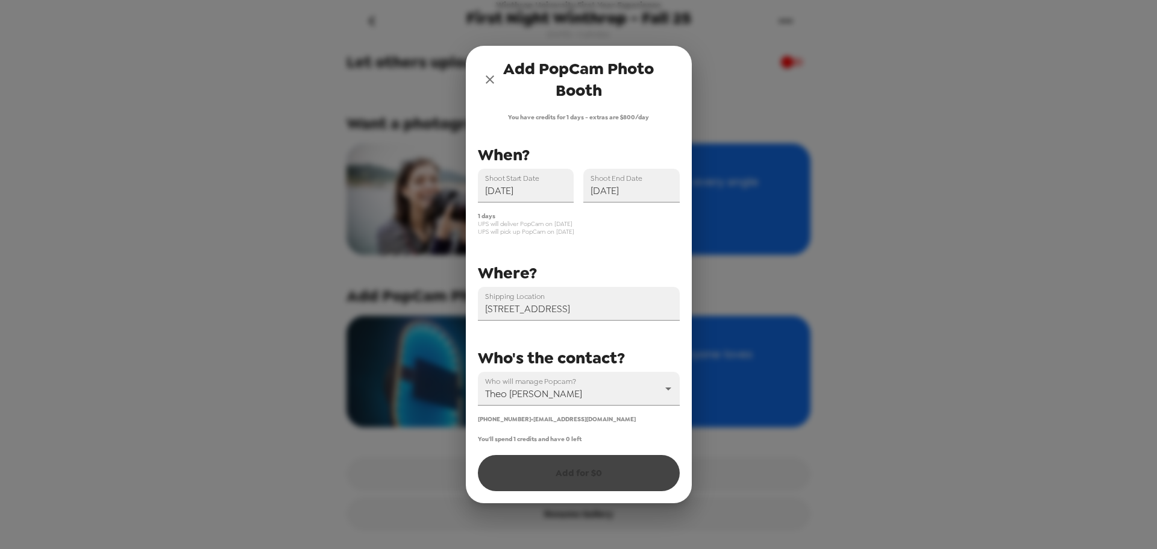
click at [603, 472] on div "You'll spend 1 credits and have 0 left Add for $ 0" at bounding box center [579, 463] width 202 height 56
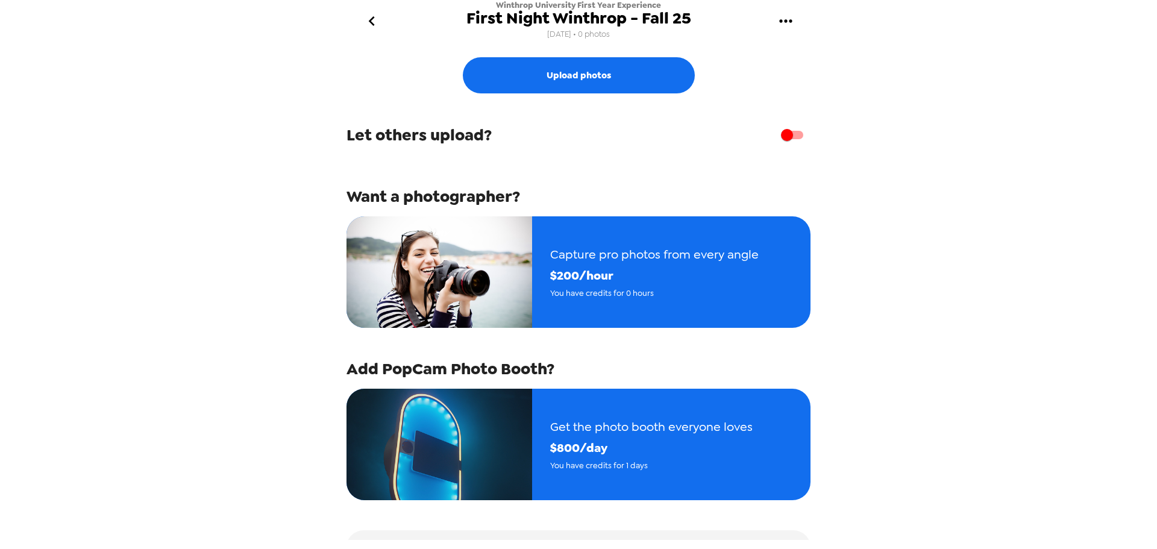
click at [362, 18] on icon "go back" at bounding box center [371, 20] width 19 height 19
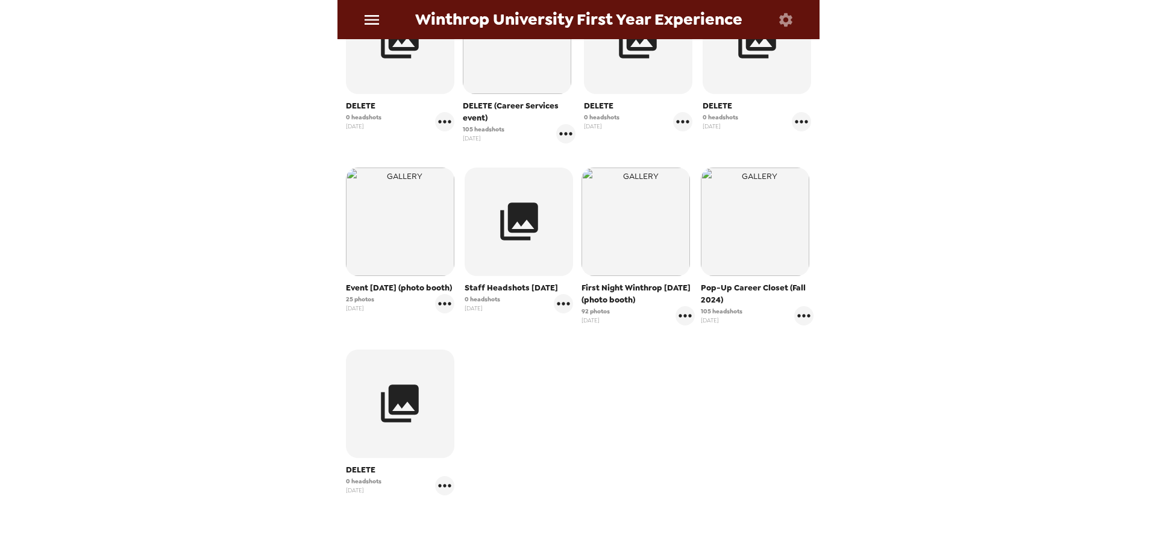
scroll to position [121, 0]
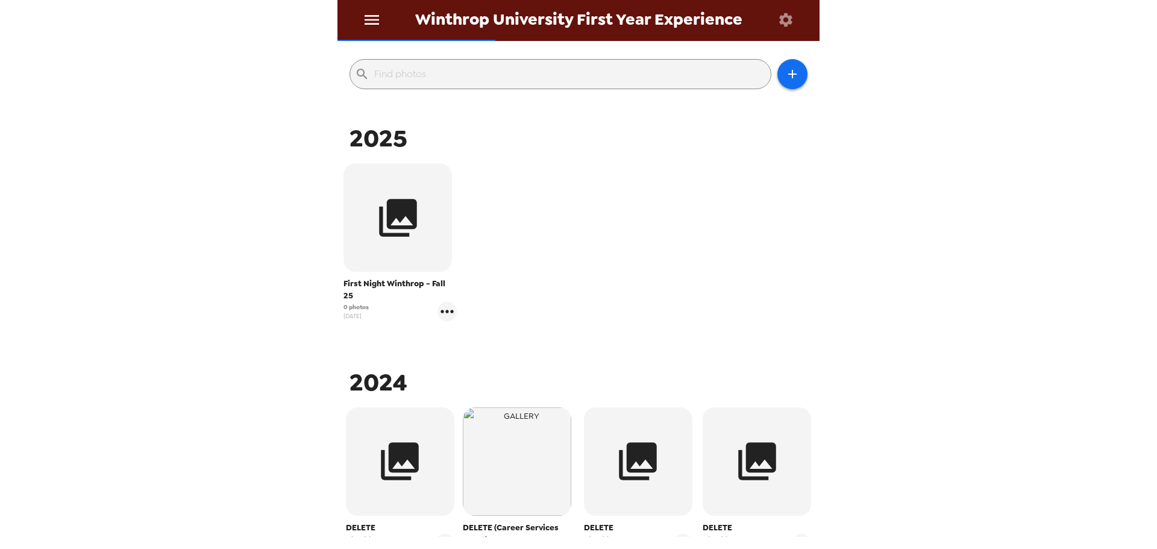
click at [409, 231] on icon "button" at bounding box center [397, 217] width 45 height 45
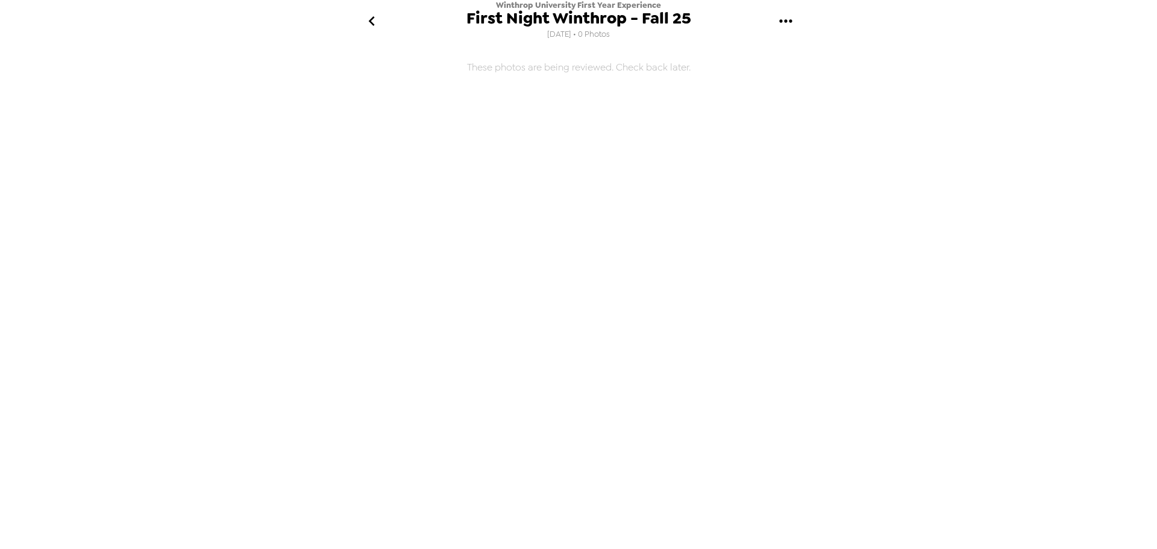
click at [371, 22] on icon "go back" at bounding box center [371, 21] width 6 height 10
